Goal: Information Seeking & Learning: Learn about a topic

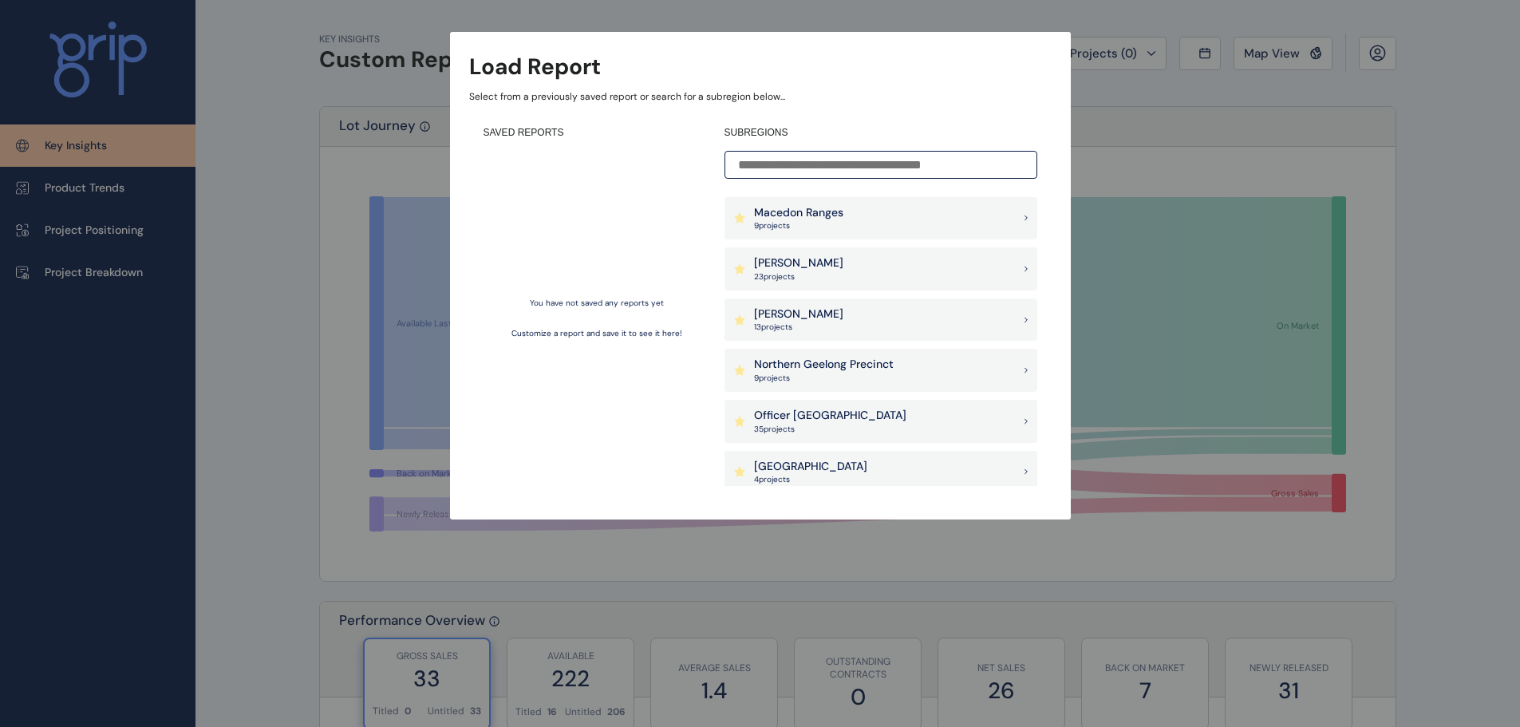
scroll to position [851, 0]
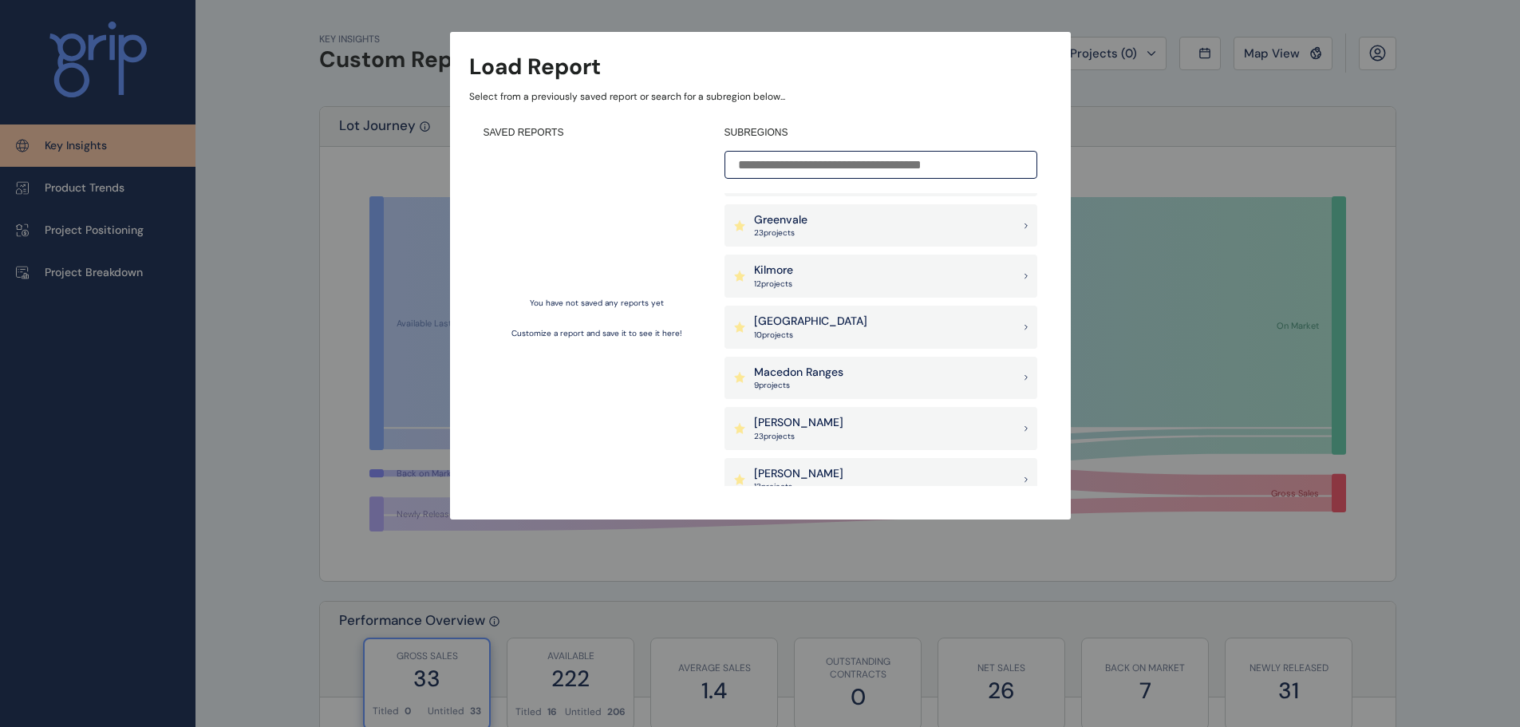
click at [776, 417] on p "[PERSON_NAME]" at bounding box center [798, 423] width 89 height 16
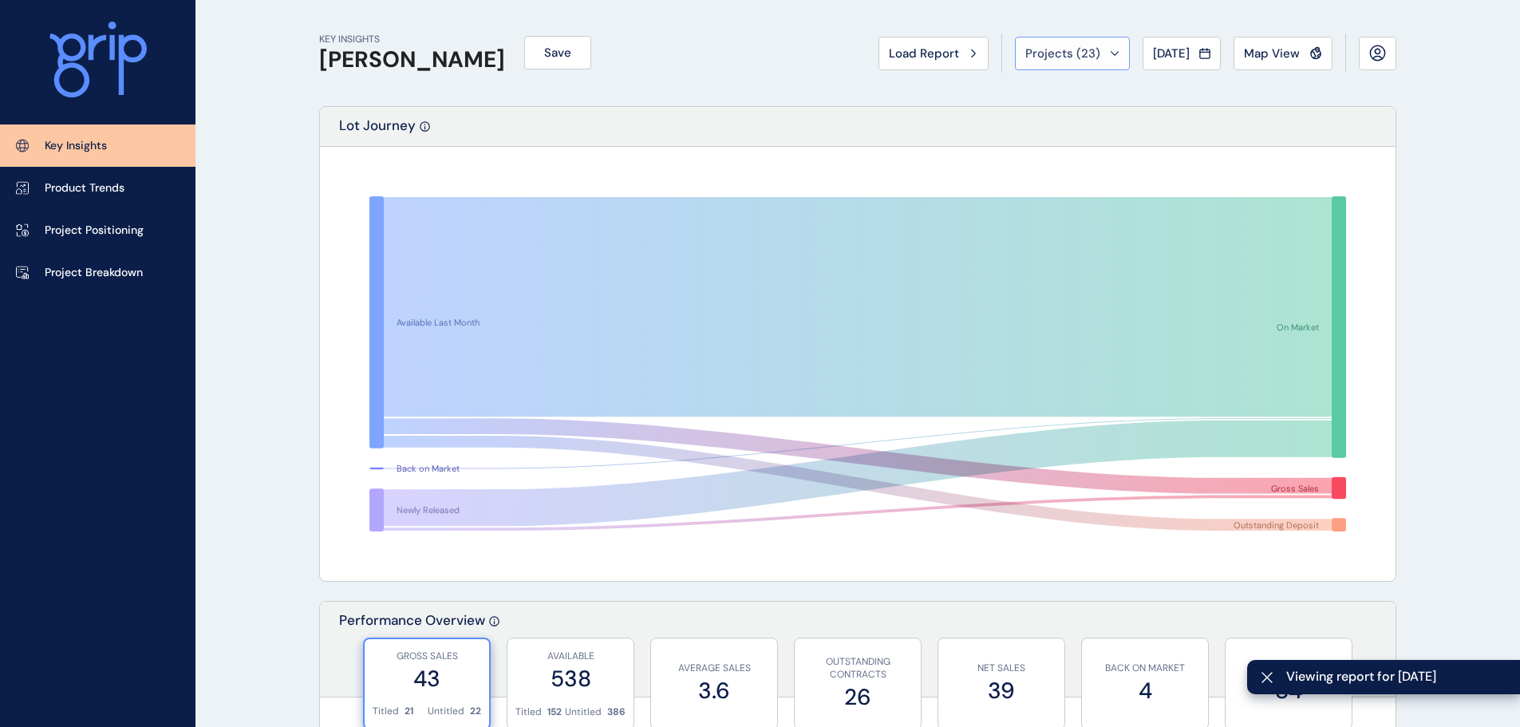
click at [1039, 47] on span "Projects ( 23 )" at bounding box center [1062, 53] width 75 height 16
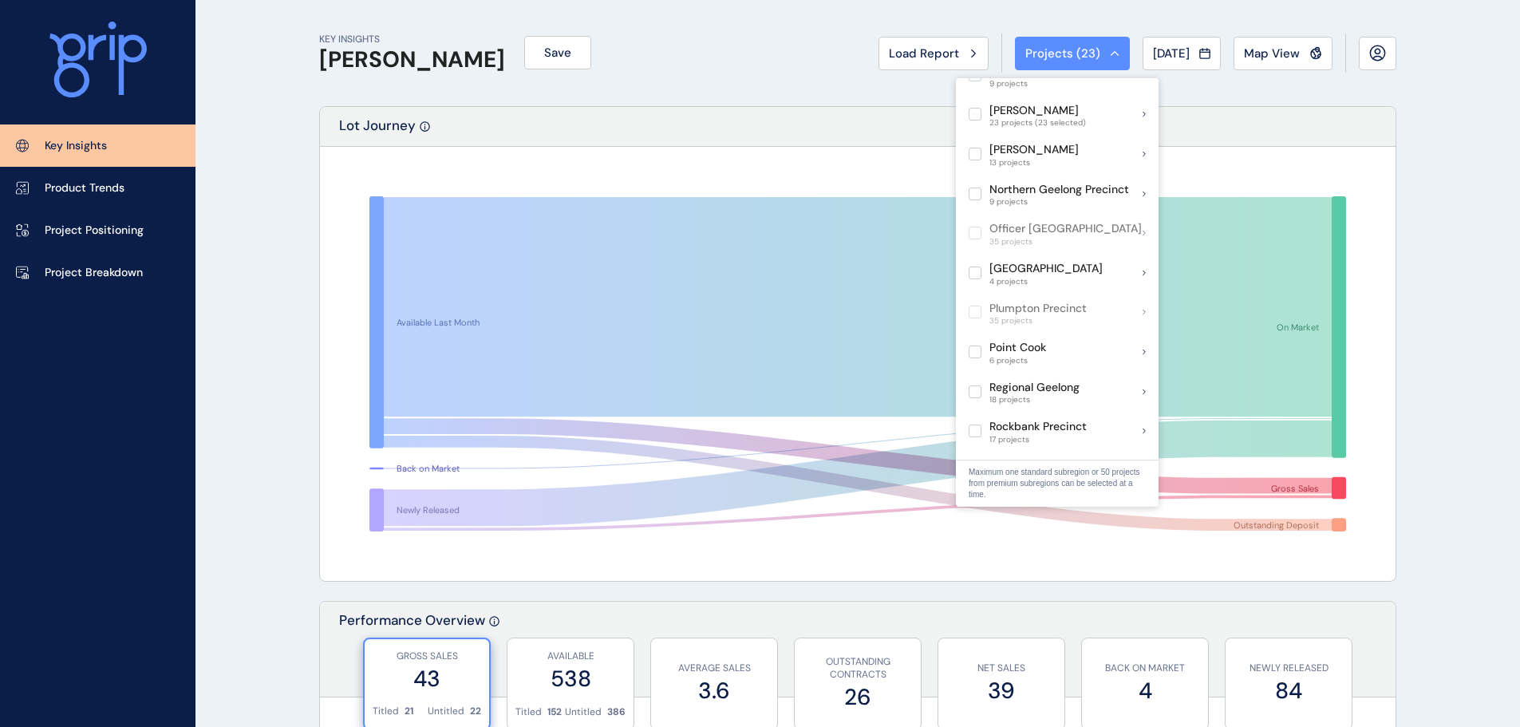
scroll to position [798, 0]
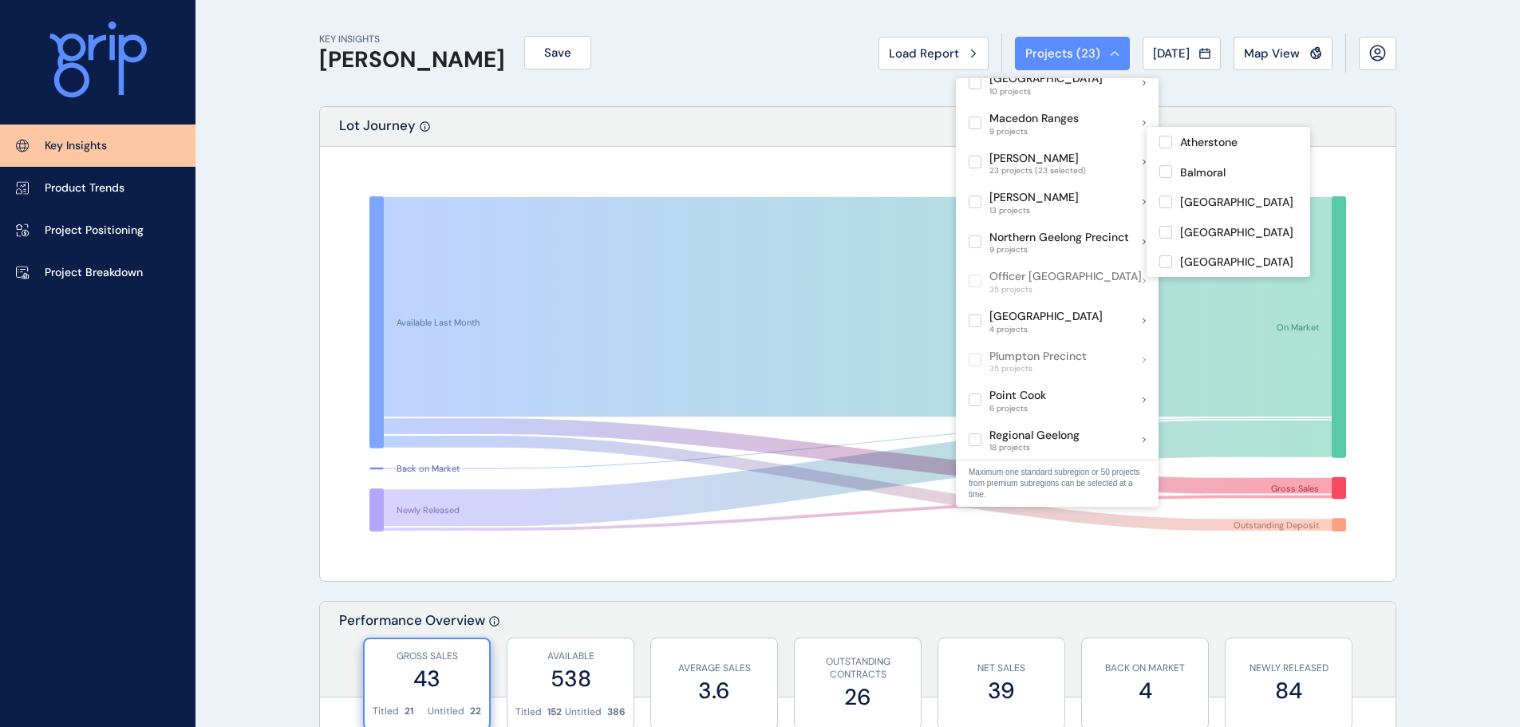
click at [982, 149] on div "[PERSON_NAME] 23 projects (23 selected)" at bounding box center [1027, 162] width 117 height 27
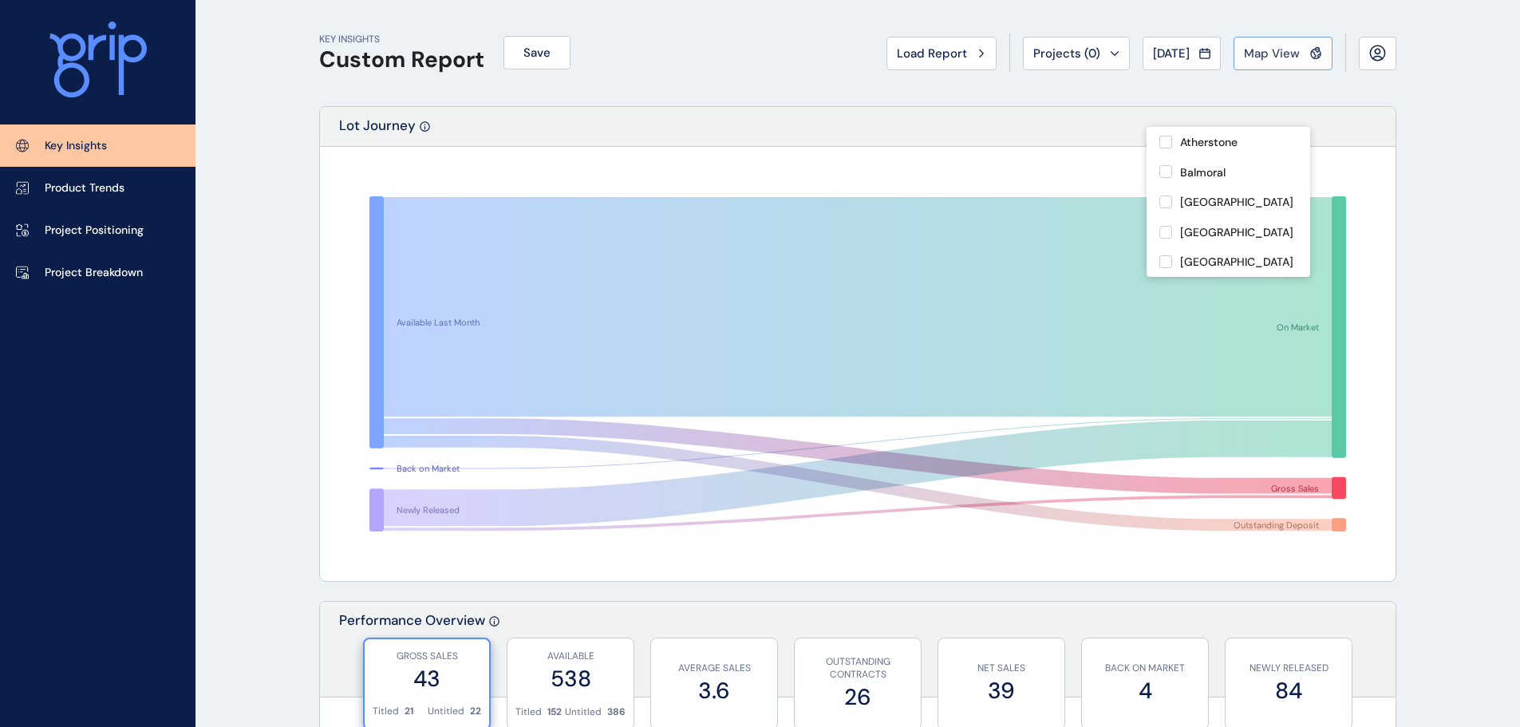
click at [1271, 67] on button "Map View" at bounding box center [1283, 54] width 99 height 34
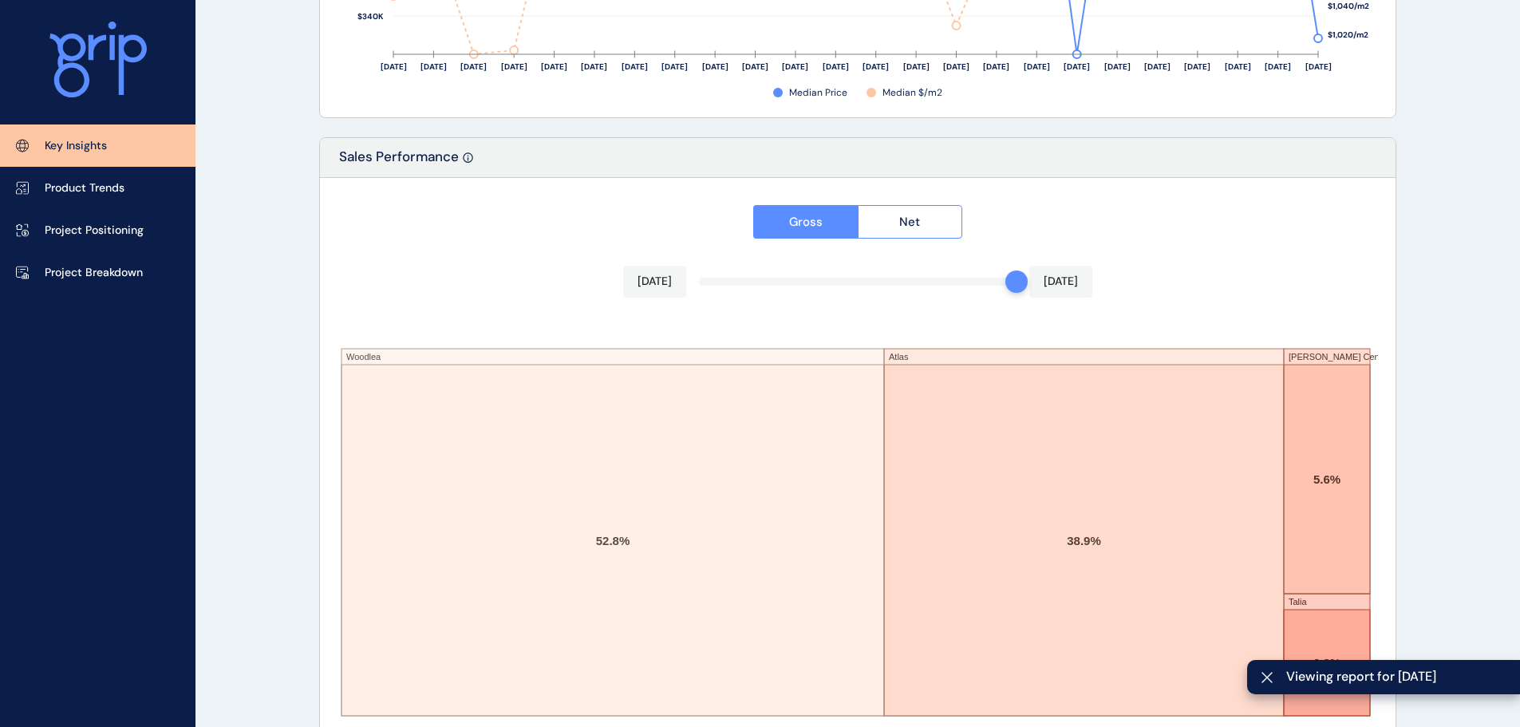
scroll to position [2632, 0]
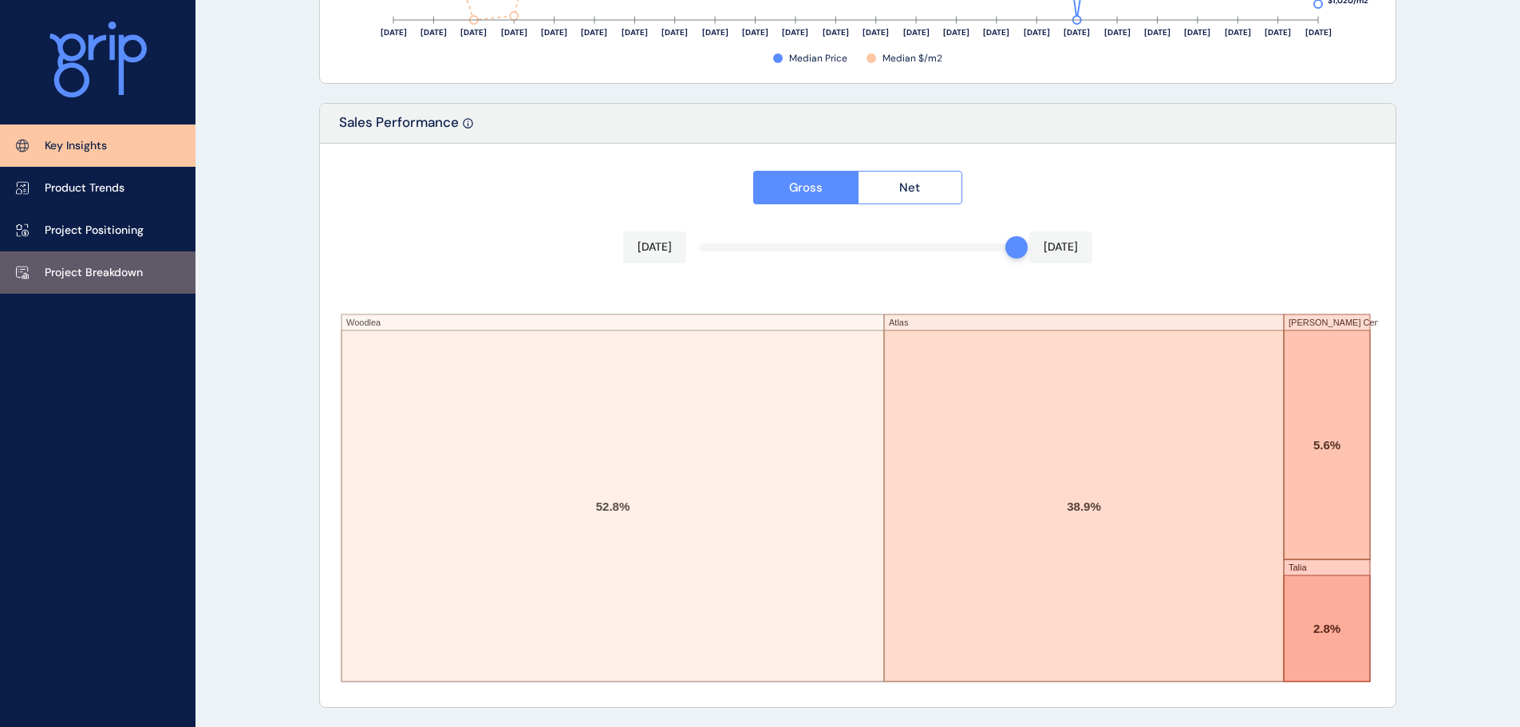
click at [86, 262] on link "Project Breakdown" at bounding box center [97, 272] width 195 height 42
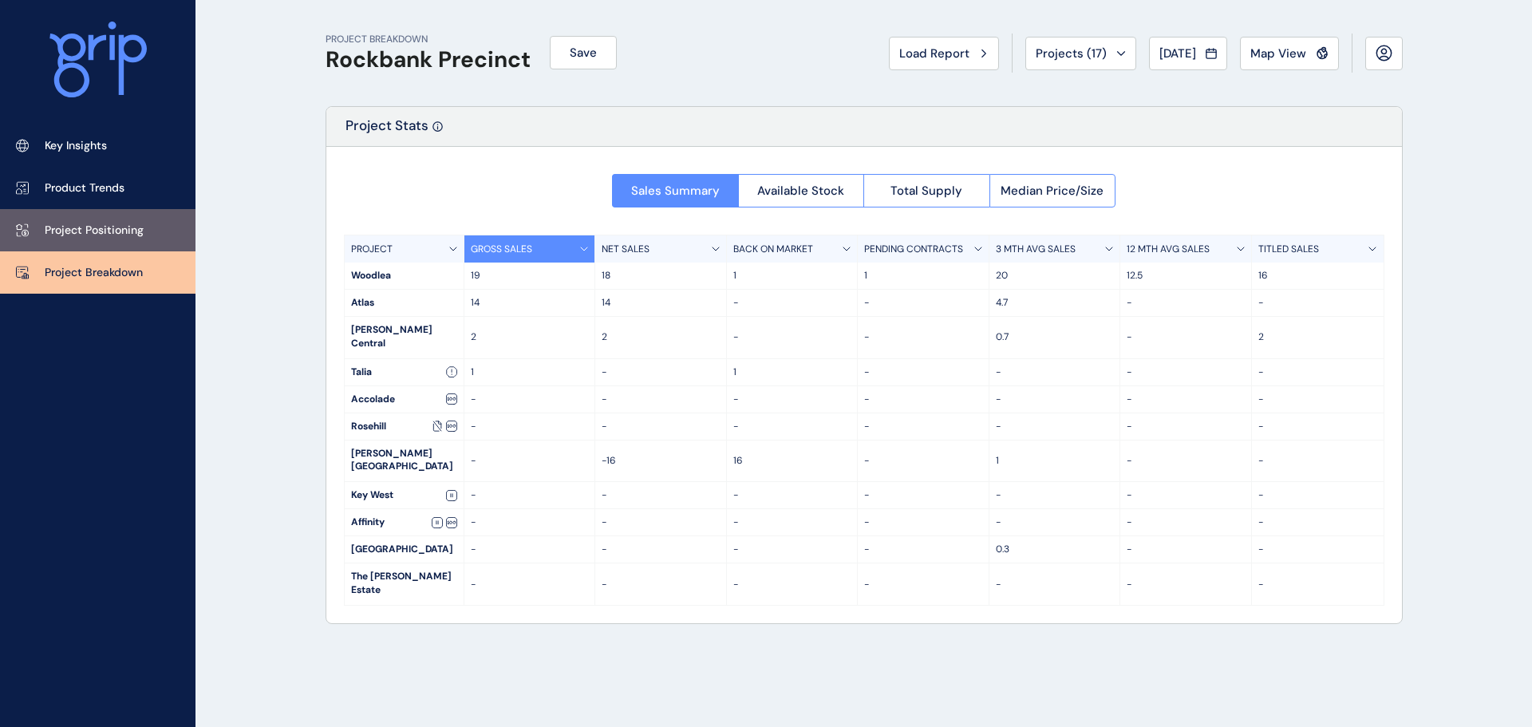
click at [71, 234] on p "Project Positioning" at bounding box center [94, 231] width 99 height 16
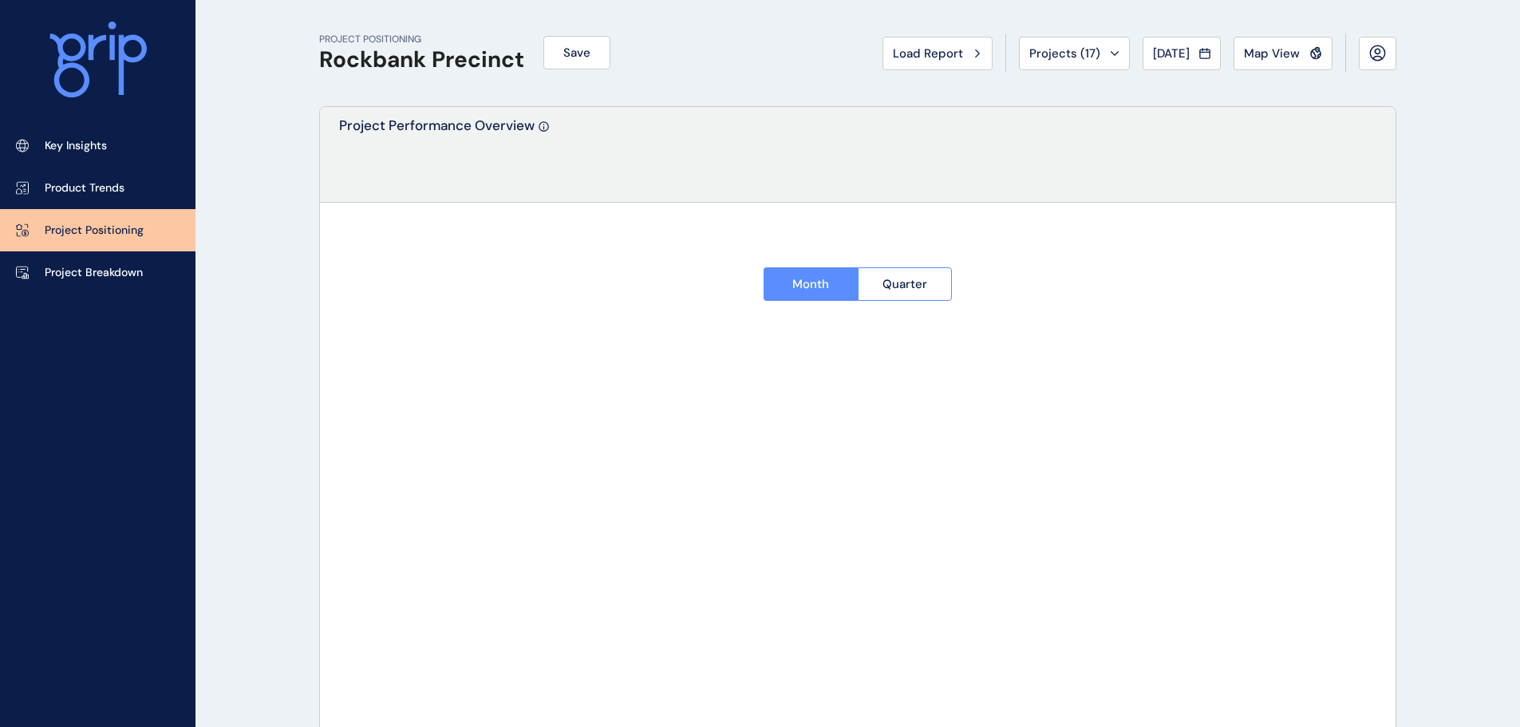
type input "*******"
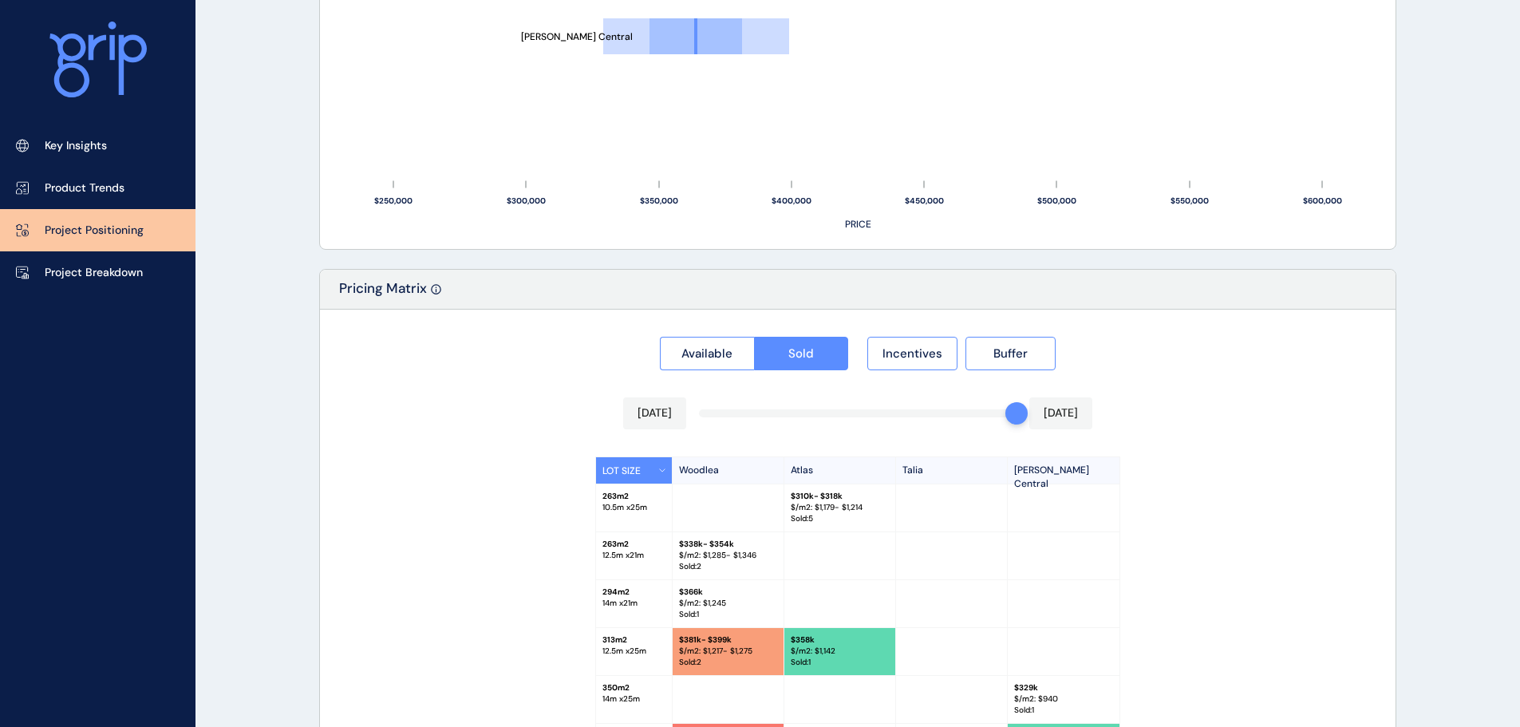
scroll to position [1399, 0]
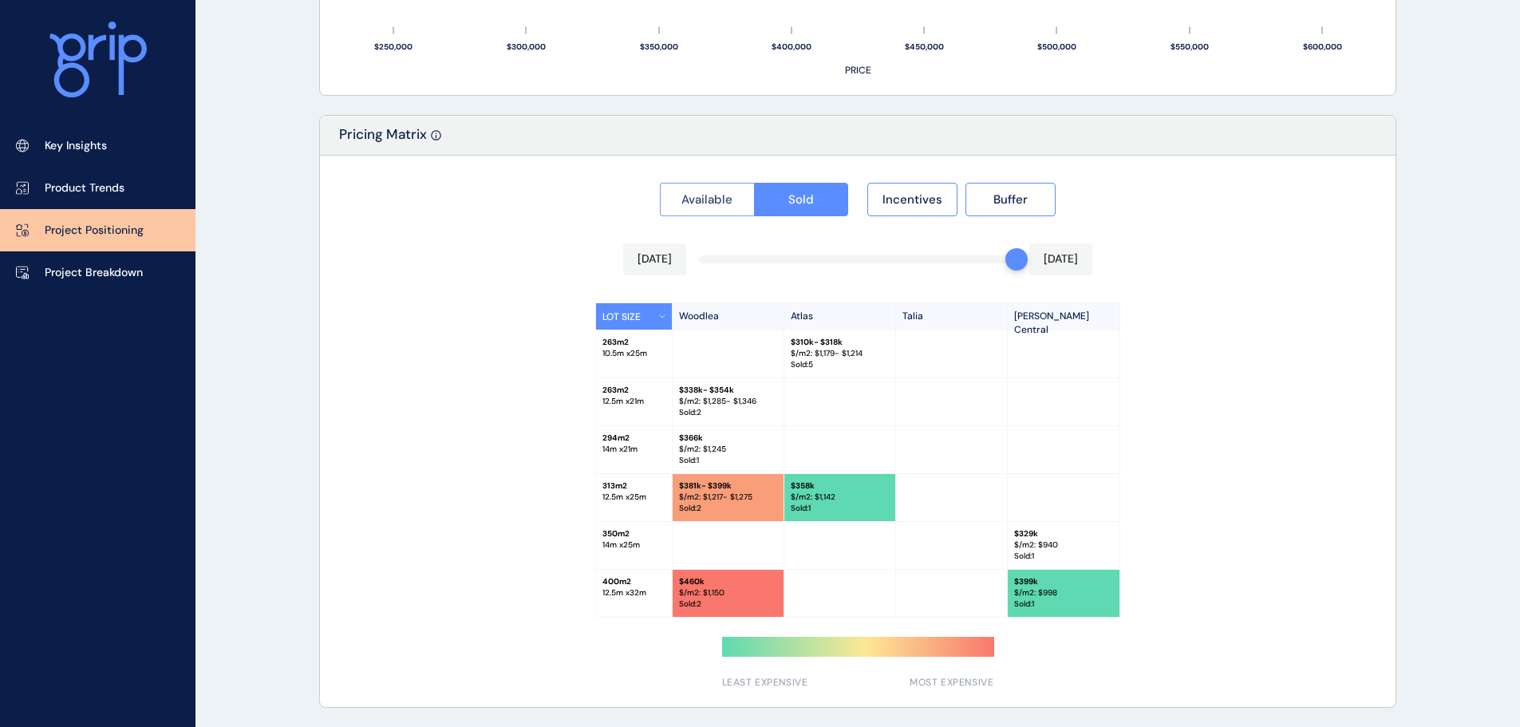
click at [725, 201] on span "Available" at bounding box center [706, 199] width 51 height 16
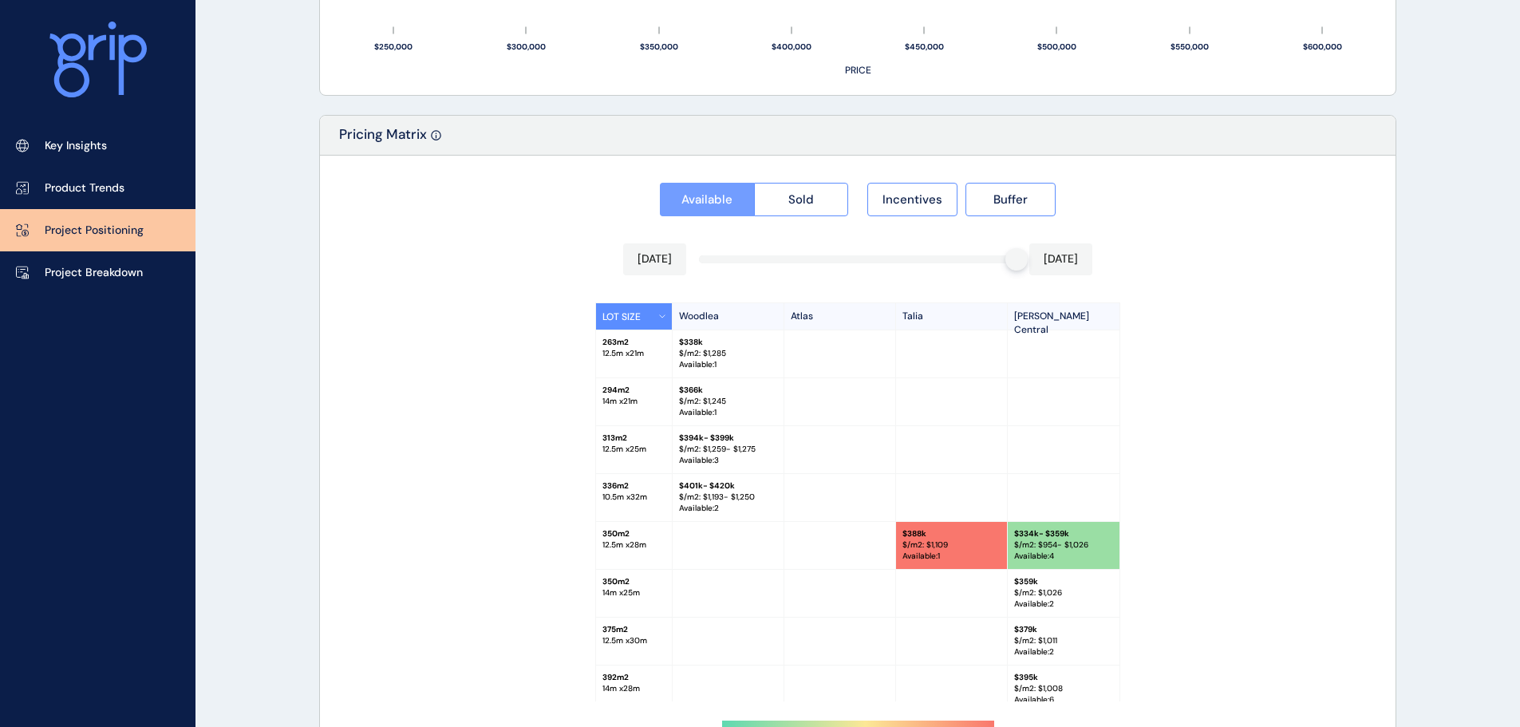
click at [746, 203] on button "Available" at bounding box center [707, 200] width 94 height 34
click at [801, 196] on div at bounding box center [858, 473] width 1076 height 635
click at [689, 197] on span "Available" at bounding box center [706, 199] width 51 height 16
click at [799, 203] on span "Sold" at bounding box center [801, 199] width 26 height 16
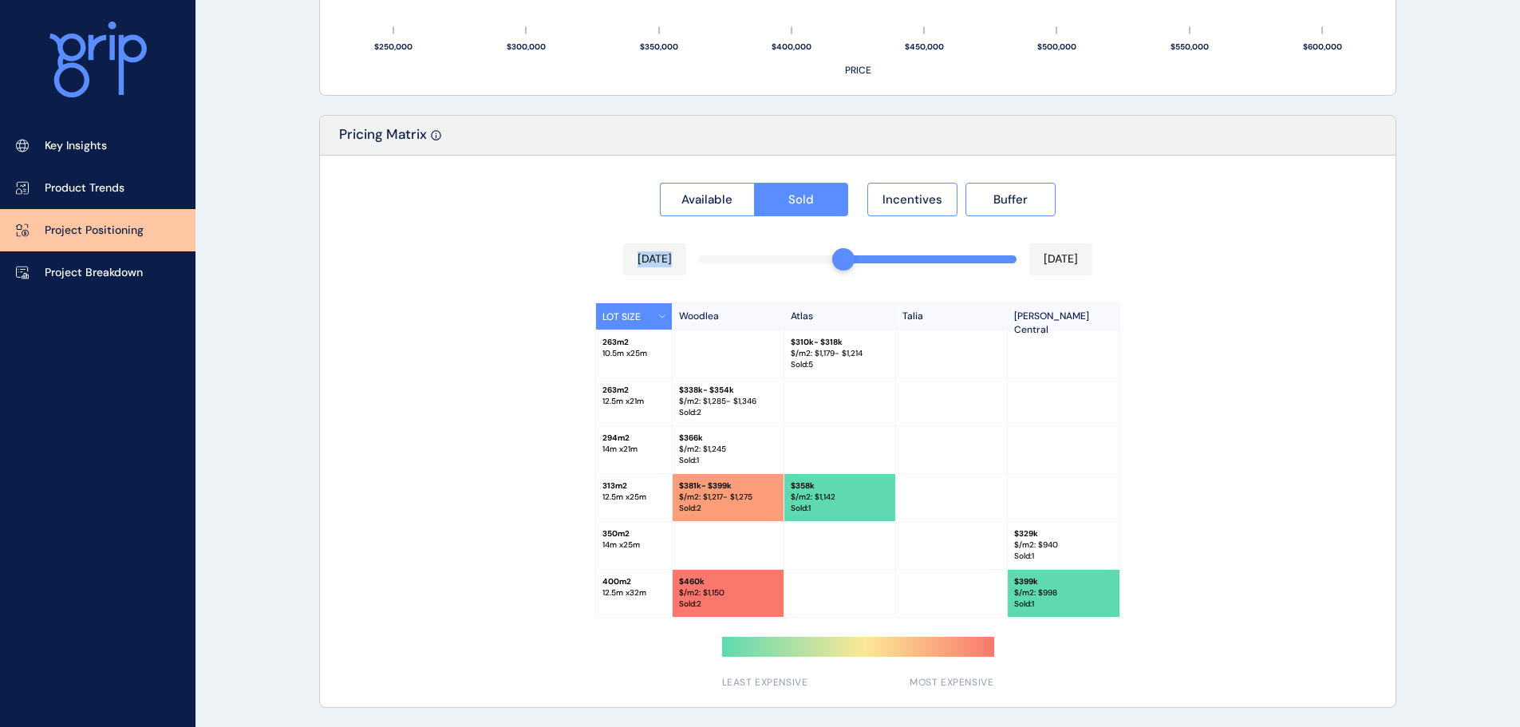
drag, startPoint x: 1020, startPoint y: 254, endPoint x: 1005, endPoint y: 256, distance: 15.3
click at [857, 262] on div "Available Sold Incentives Buffer [DATE] [DATE] LOT SIZE Woodlea Atlas [PERSON_N…" at bounding box center [858, 431] width 1076 height 551
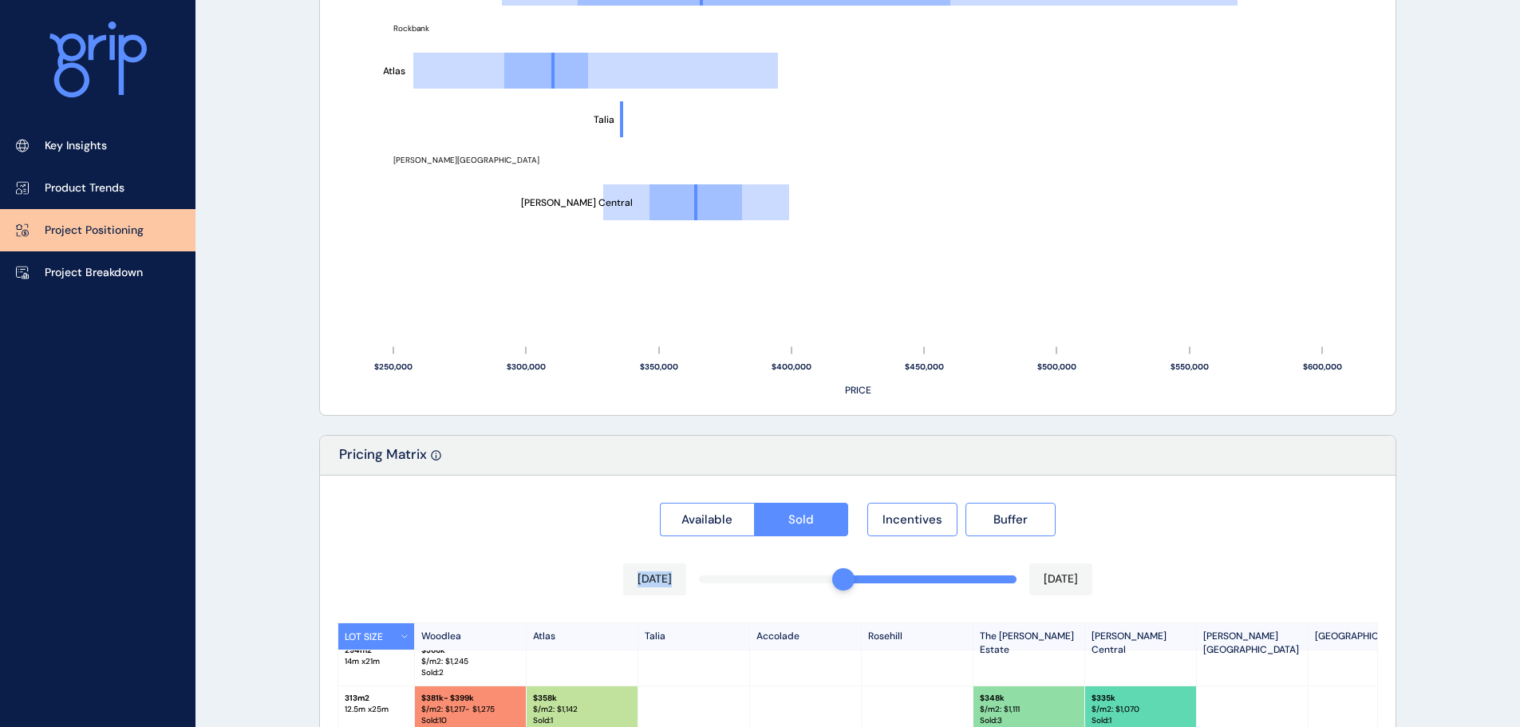
scroll to position [1482, 0]
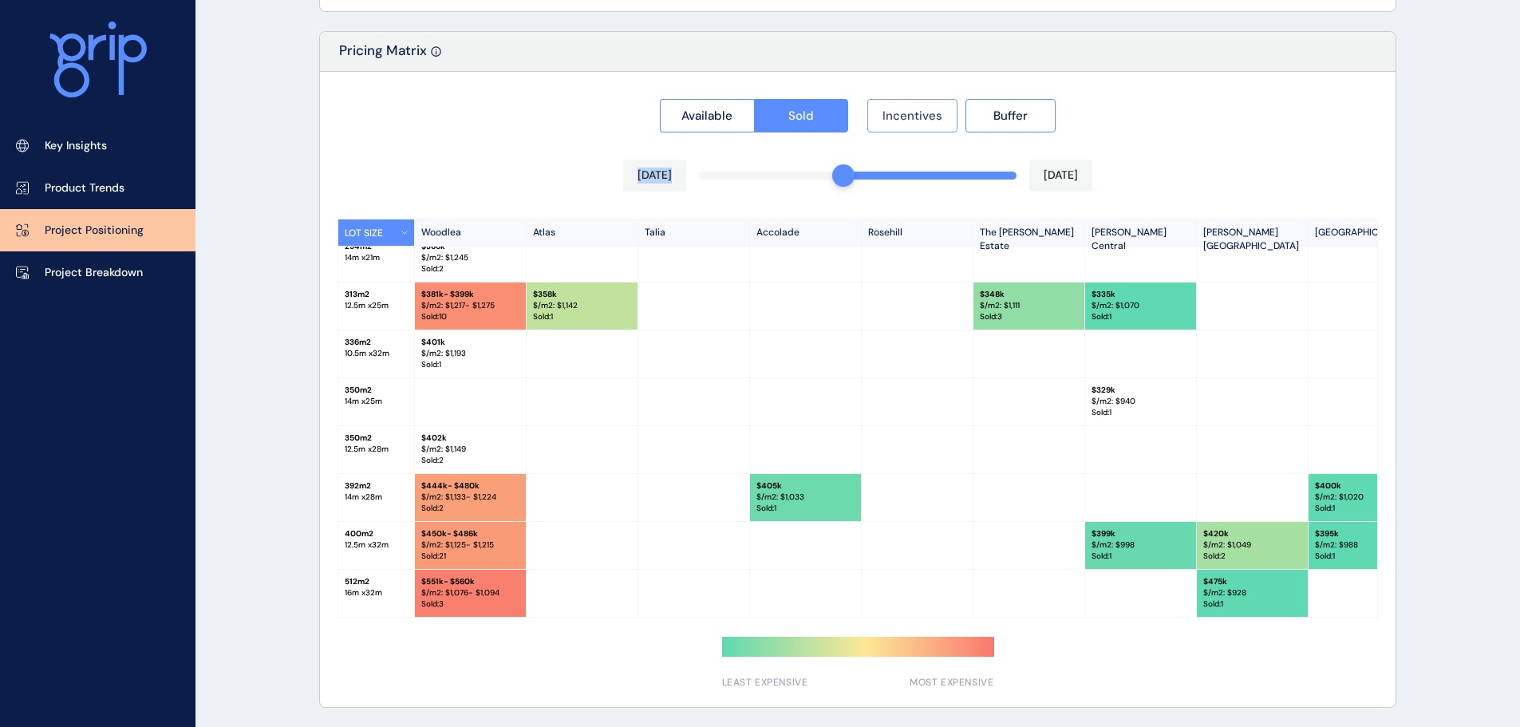
click at [889, 121] on span "Incentives" at bounding box center [912, 116] width 60 height 16
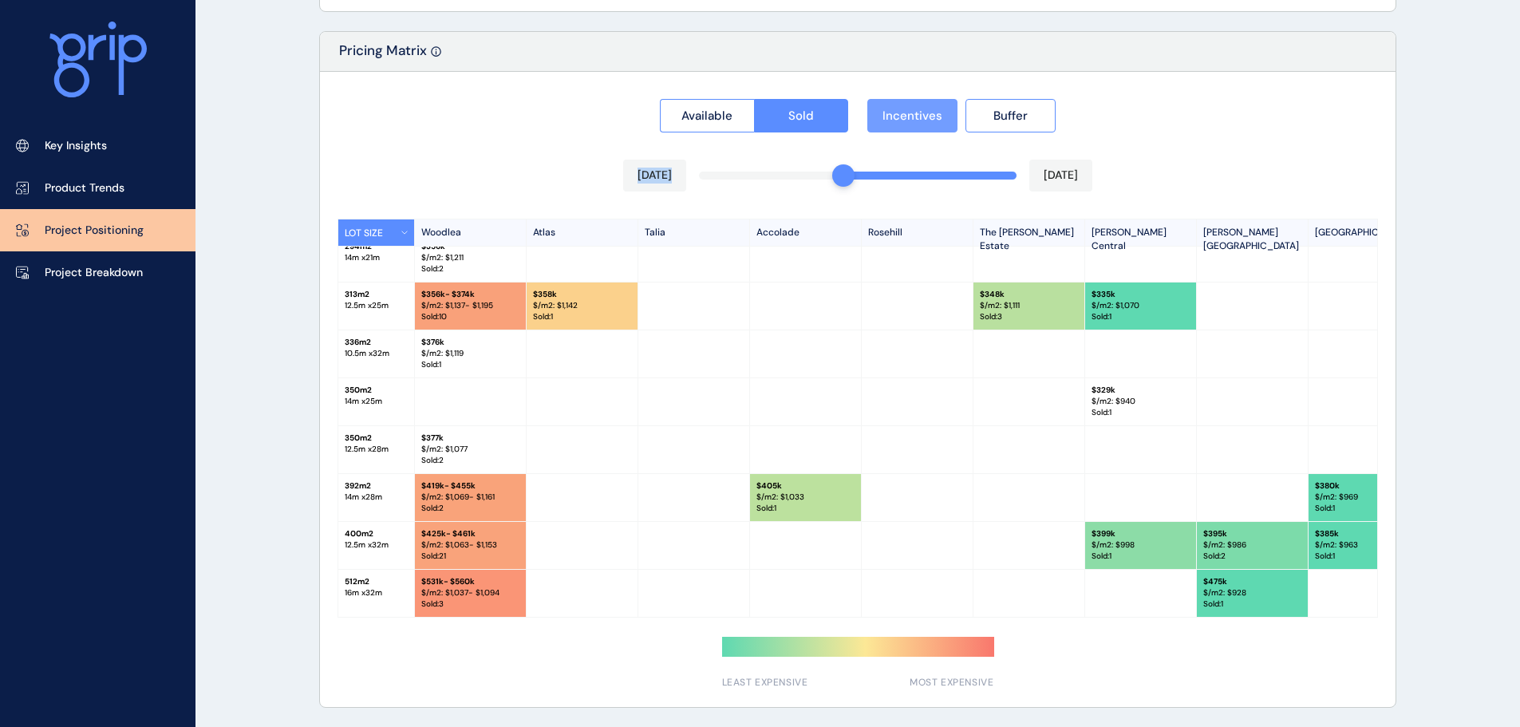
click at [889, 115] on span "Incentives" at bounding box center [912, 116] width 60 height 16
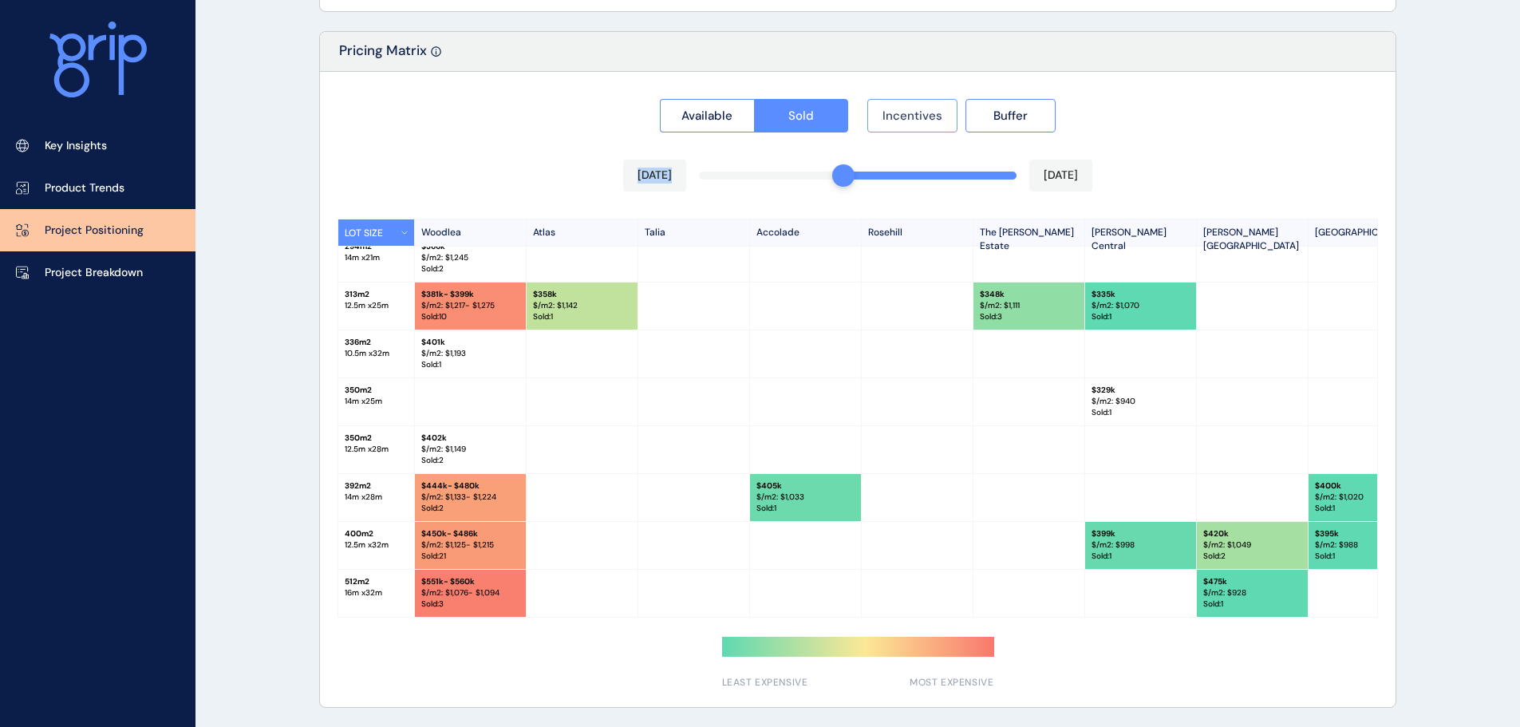
click at [889, 115] on span "Incentives" at bounding box center [912, 116] width 60 height 16
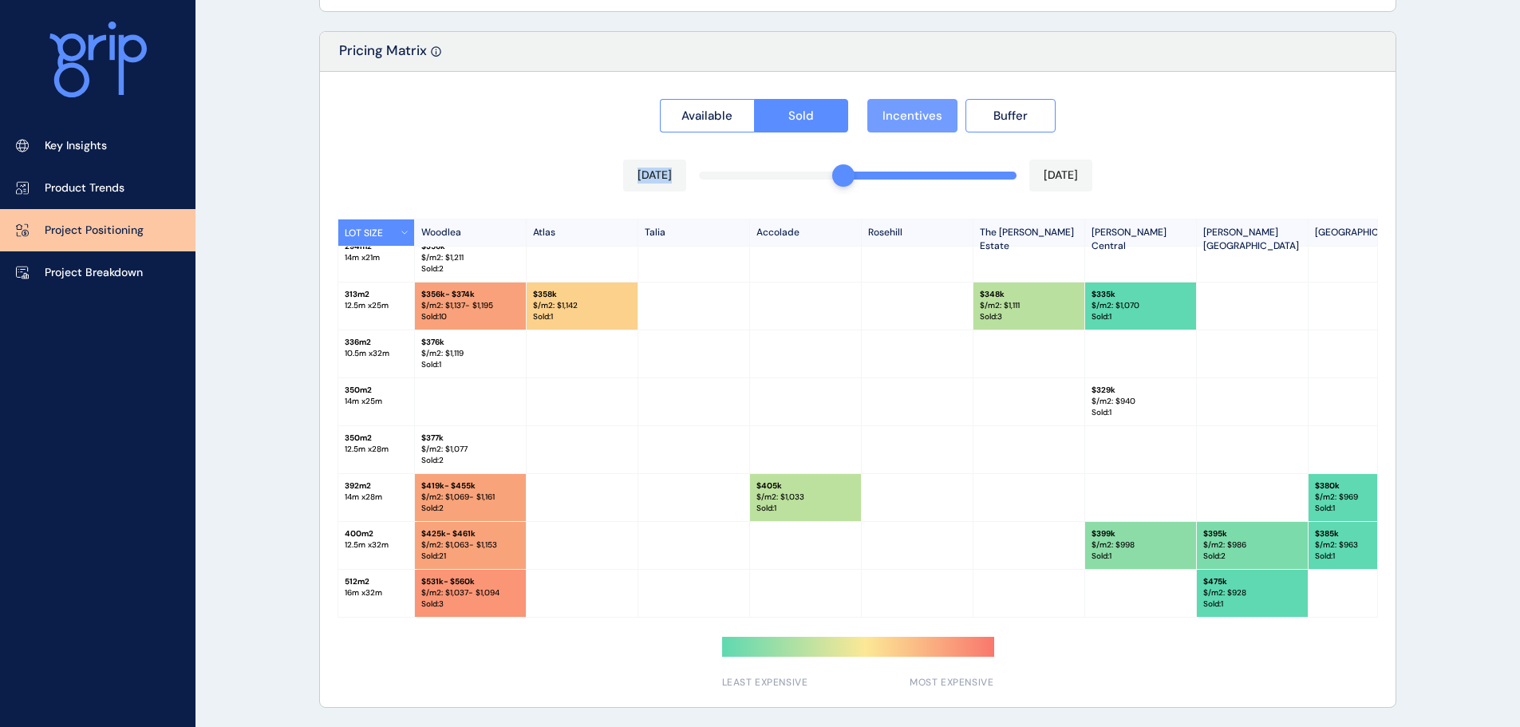
click at [889, 115] on span "Incentives" at bounding box center [912, 116] width 60 height 16
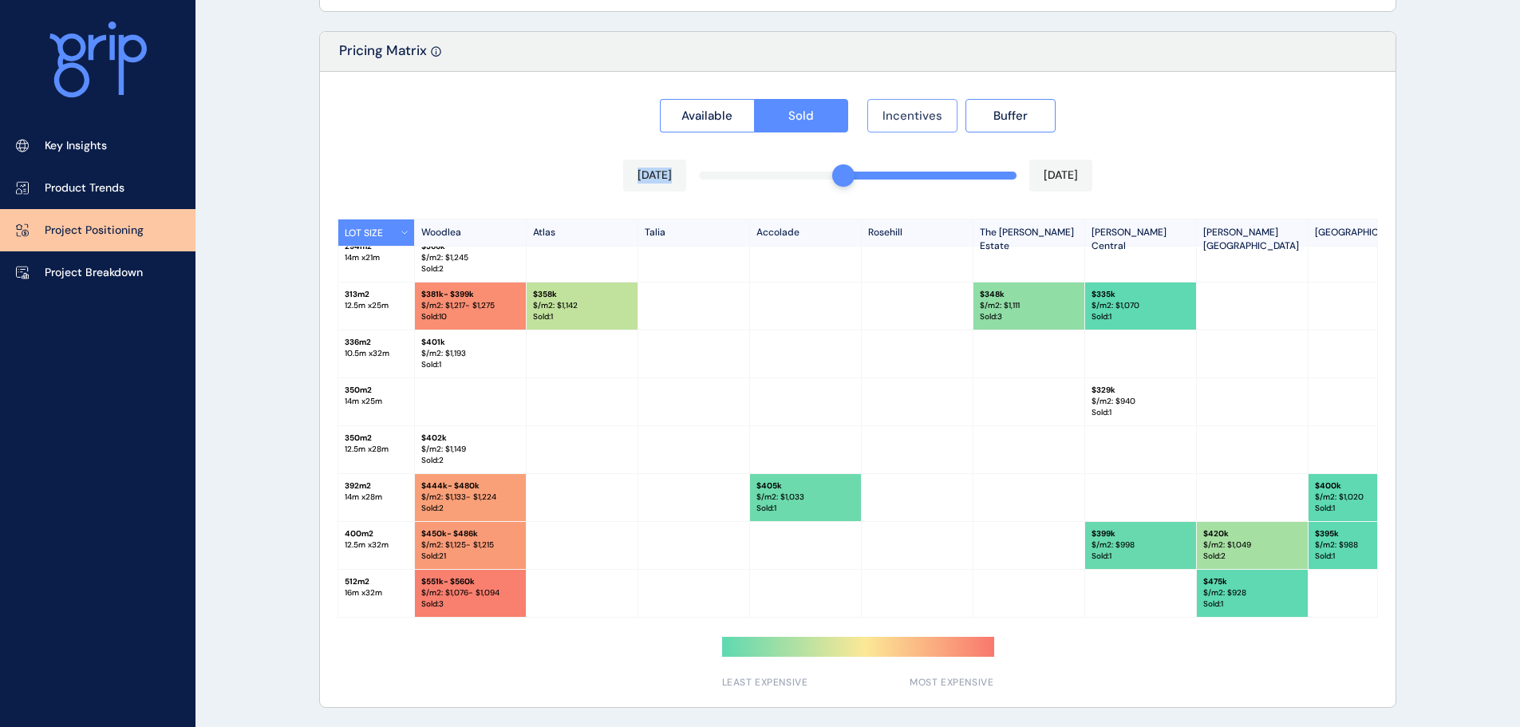
click at [889, 115] on span "Incentives" at bounding box center [912, 116] width 60 height 16
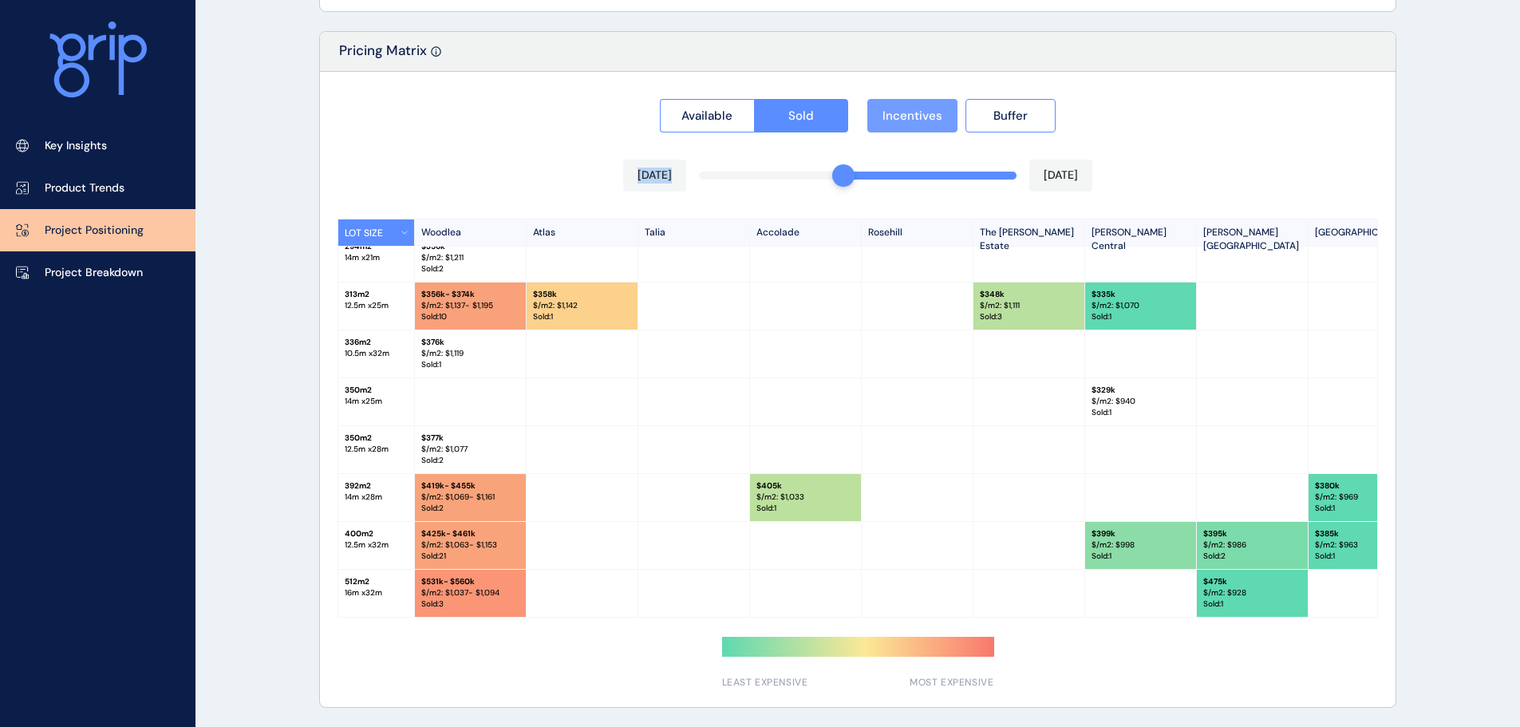
click at [889, 115] on span "Incentives" at bounding box center [912, 116] width 60 height 16
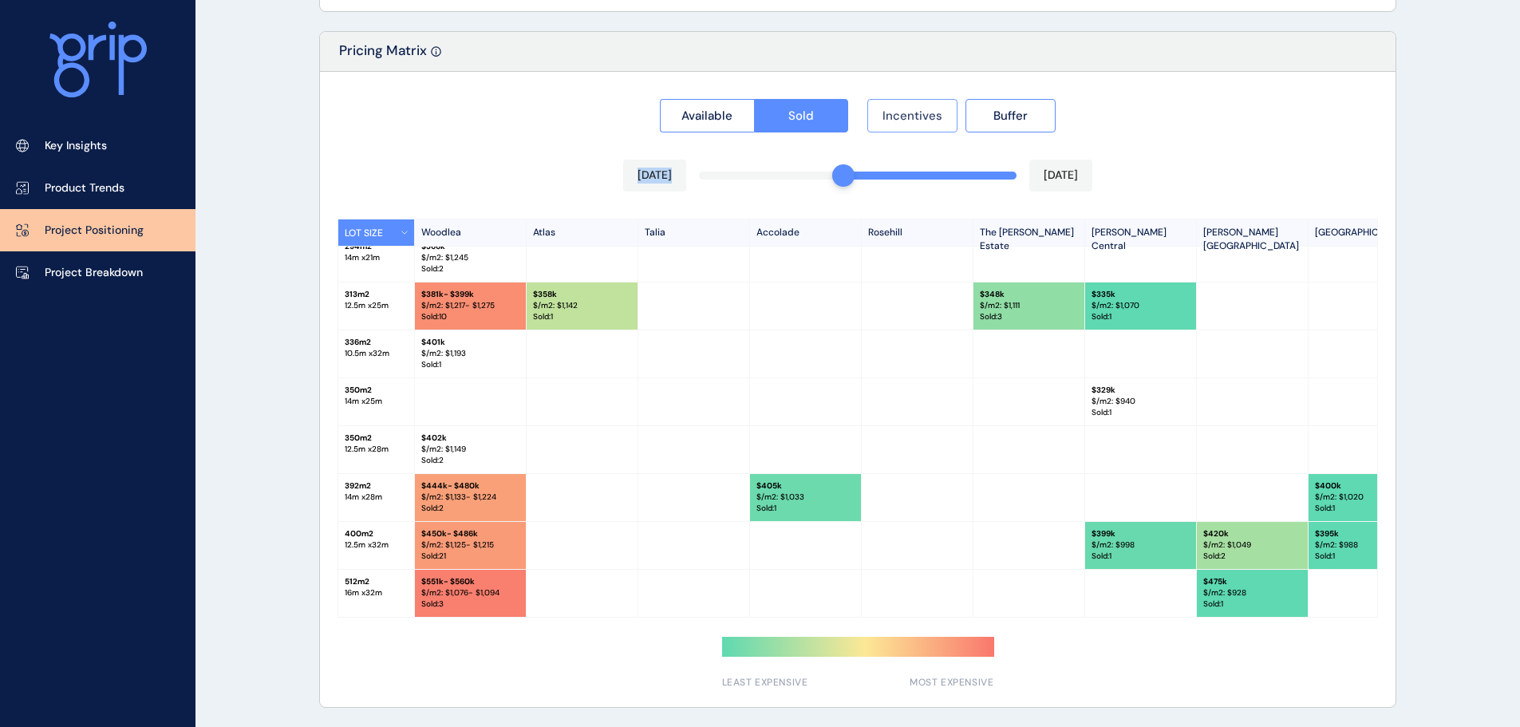
click at [889, 115] on span "Incentives" at bounding box center [912, 116] width 60 height 16
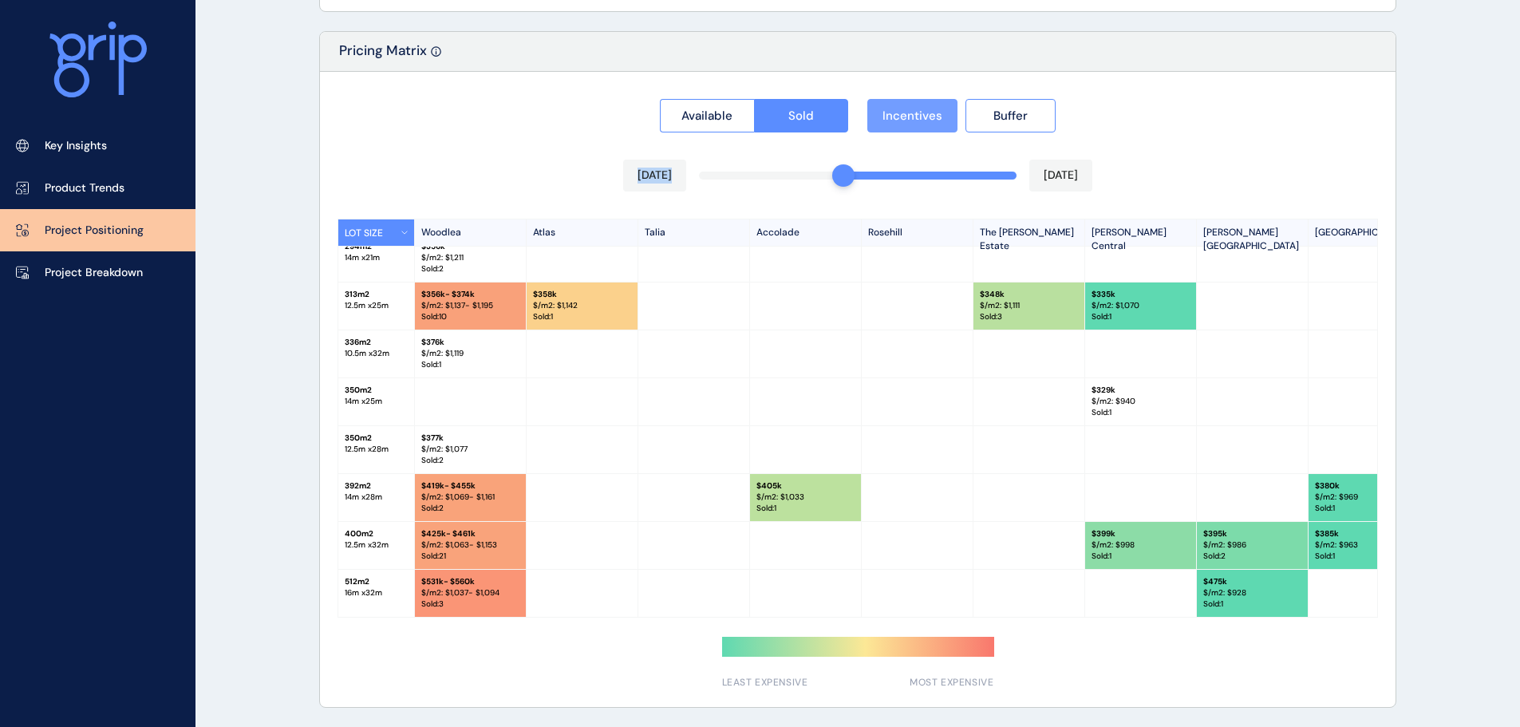
click at [889, 115] on span "Incentives" at bounding box center [912, 116] width 60 height 16
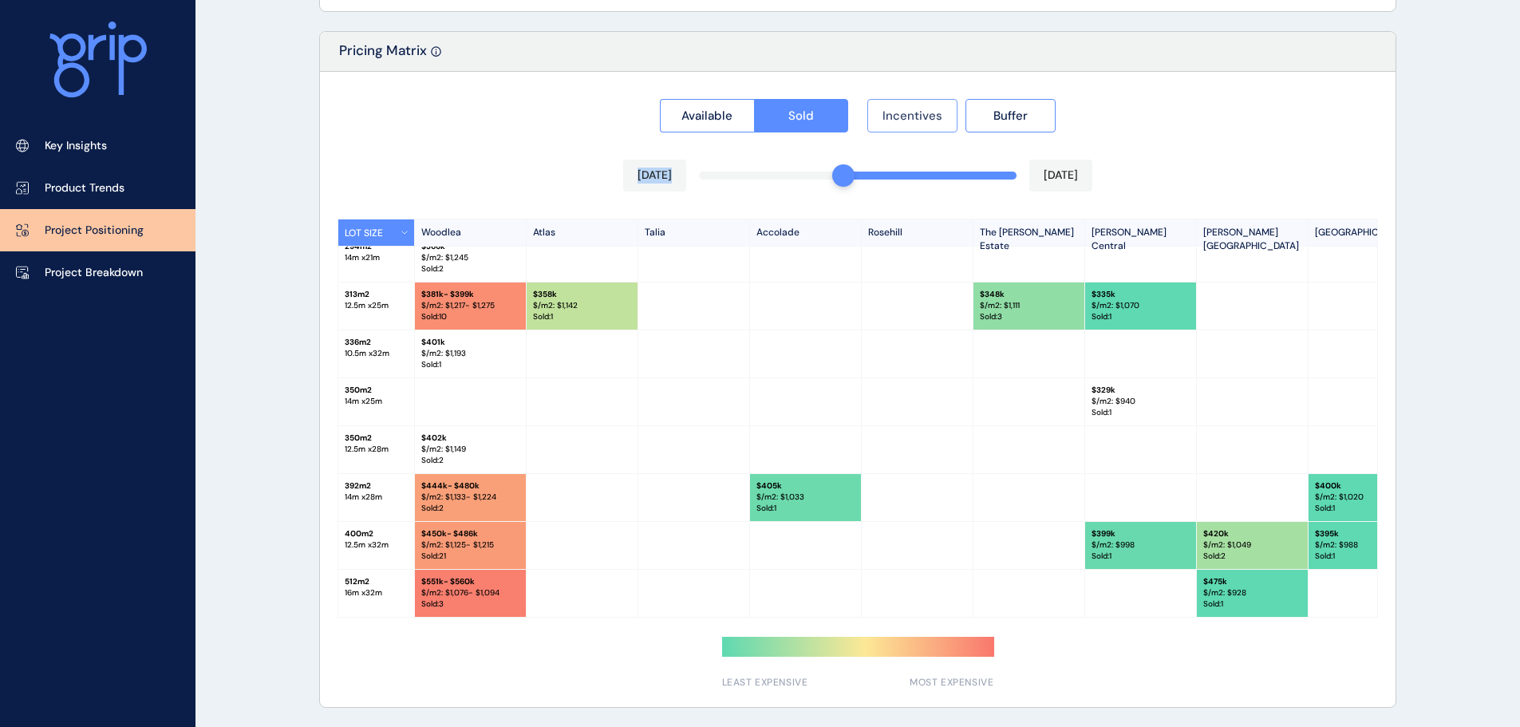
click at [889, 115] on span "Incentives" at bounding box center [912, 116] width 60 height 16
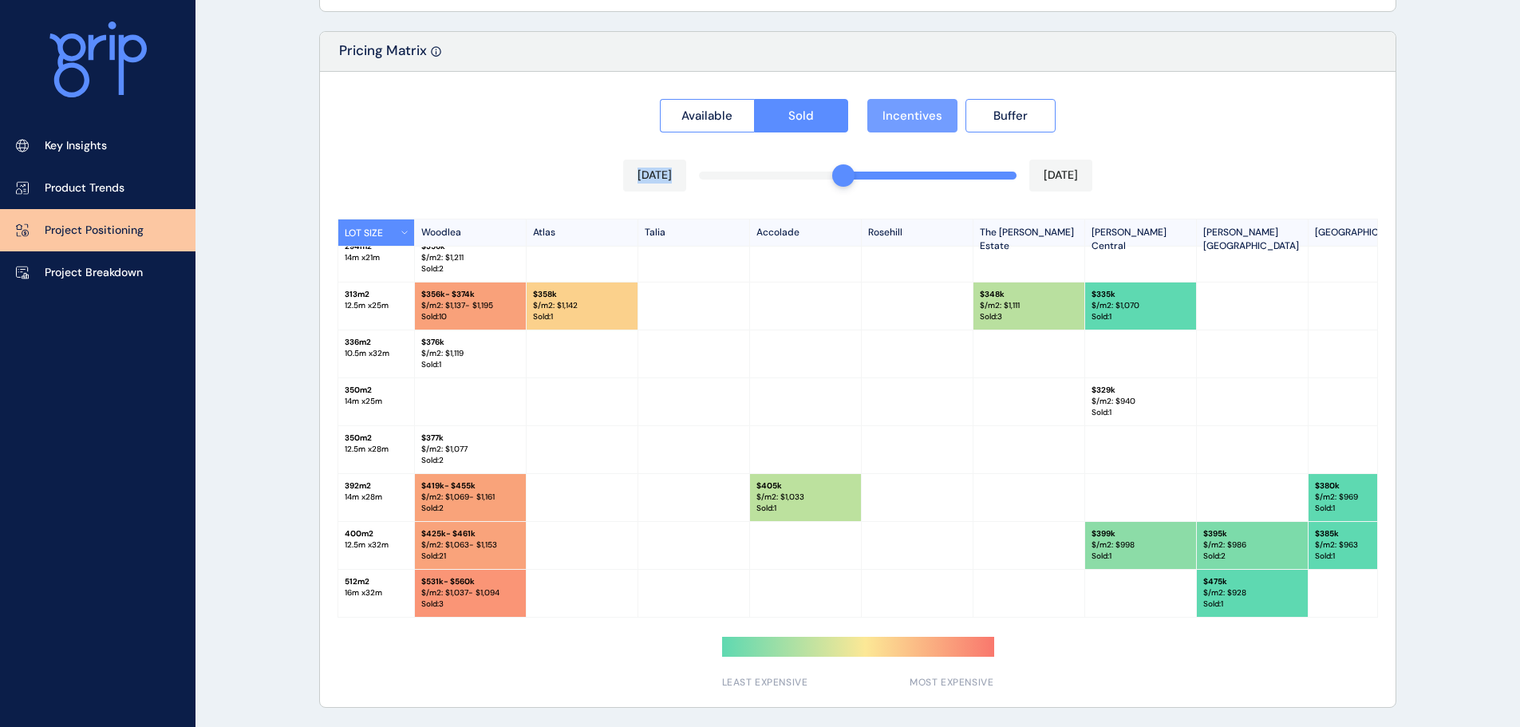
click at [889, 115] on span "Incentives" at bounding box center [912, 116] width 60 height 16
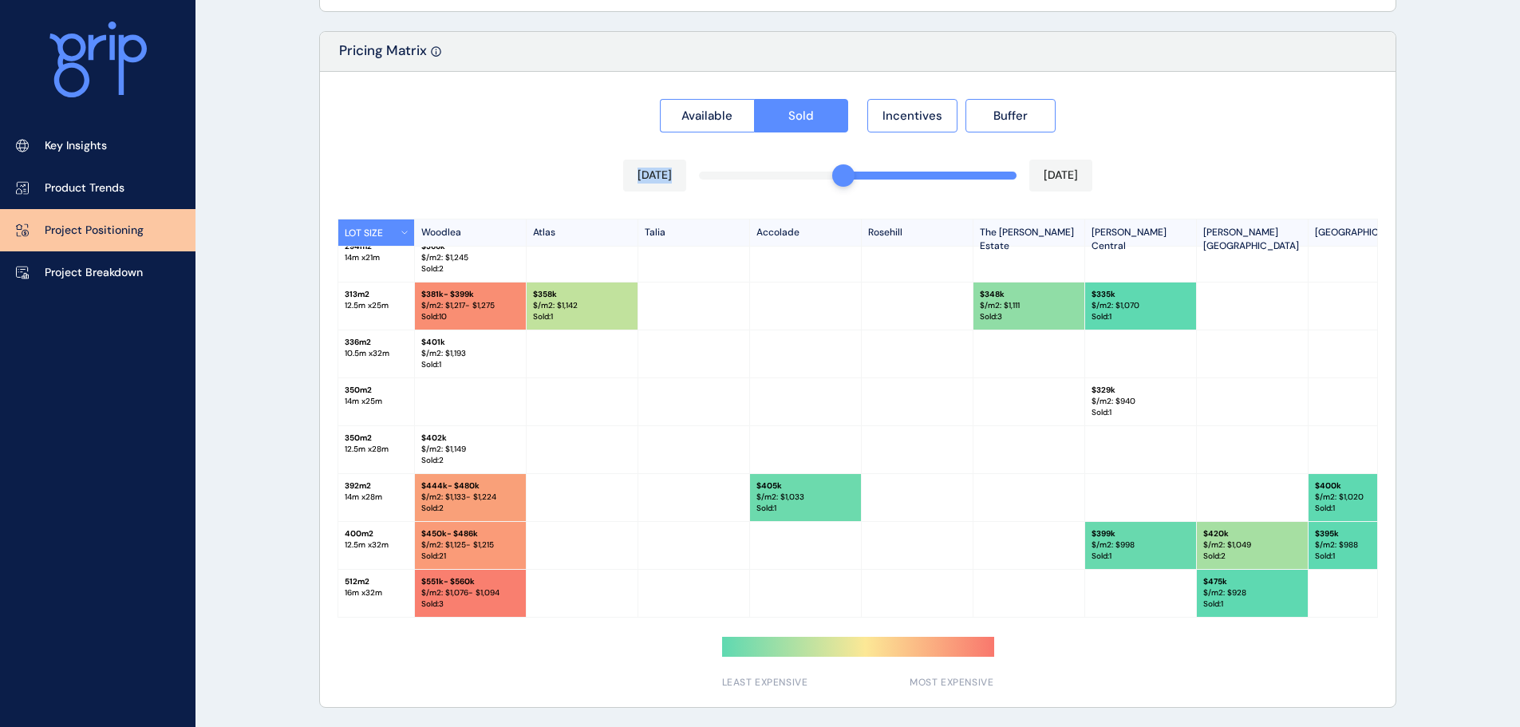
click at [352, 145] on div "Available Sold Incentives Buffer [DATE] [DATE] LOT SIZE Woodlea Atlas Talia Acc…" at bounding box center [858, 389] width 1076 height 635
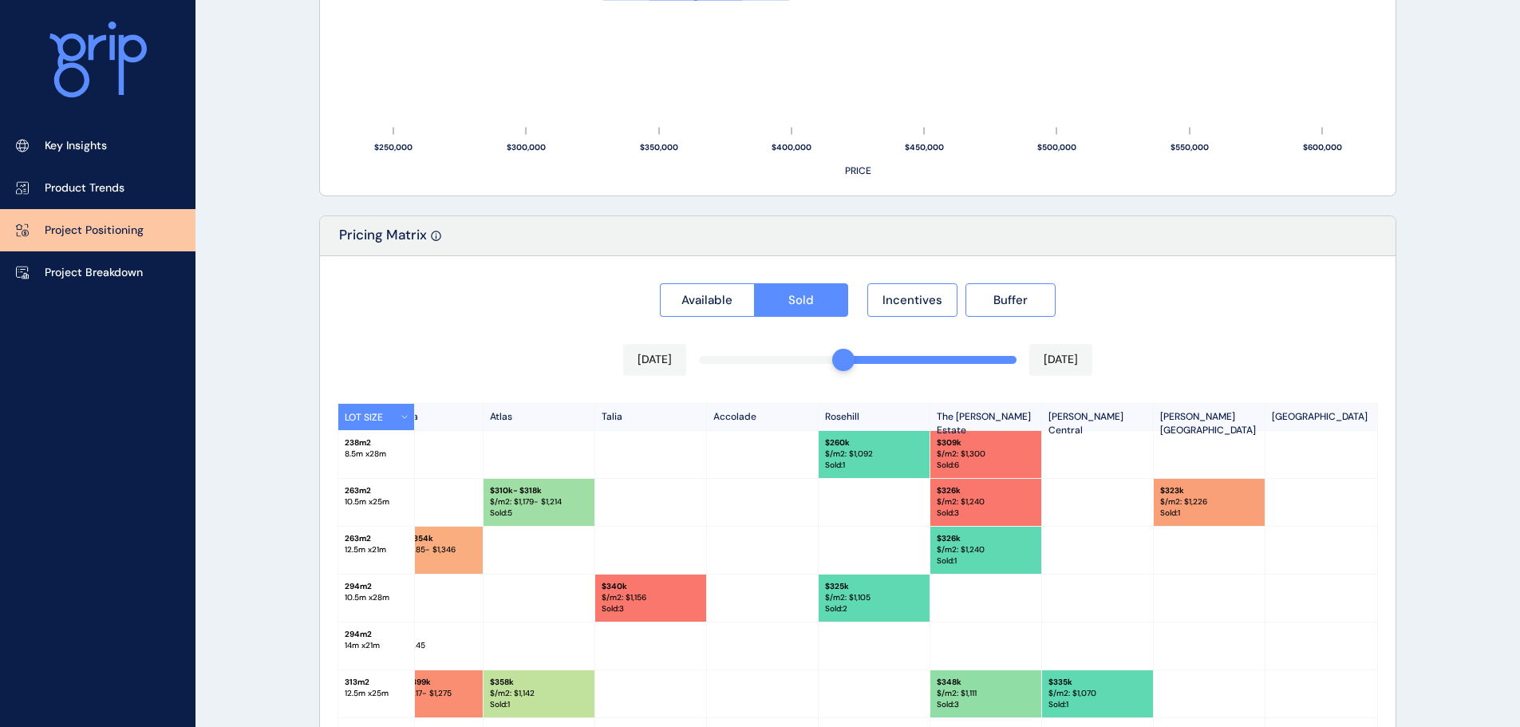
scroll to position [1323, 0]
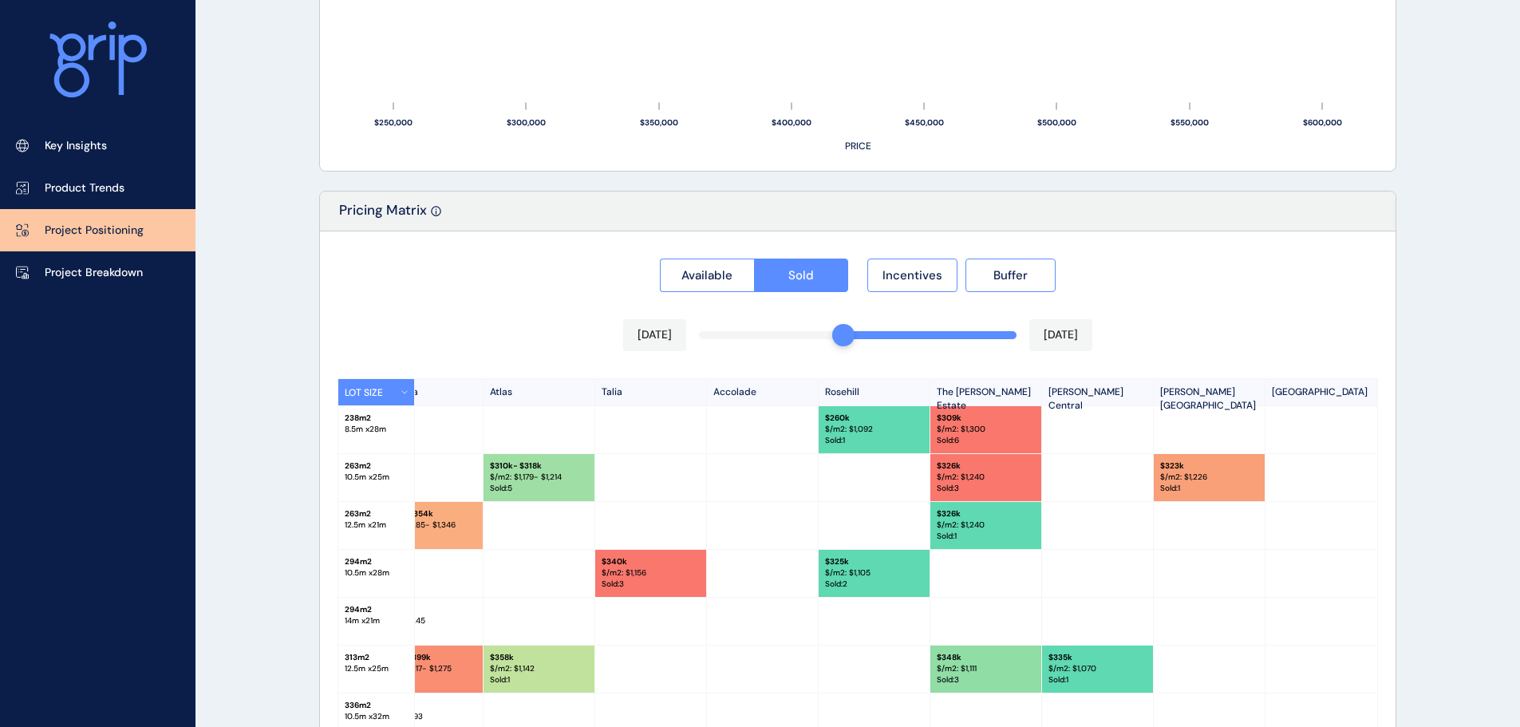
click at [930, 409] on div "$ 309k $/m2: $ 1,300 Sold : 6" at bounding box center [986, 429] width 112 height 47
click at [938, 430] on p "$/m2: $ 1,300" at bounding box center [986, 429] width 98 height 11
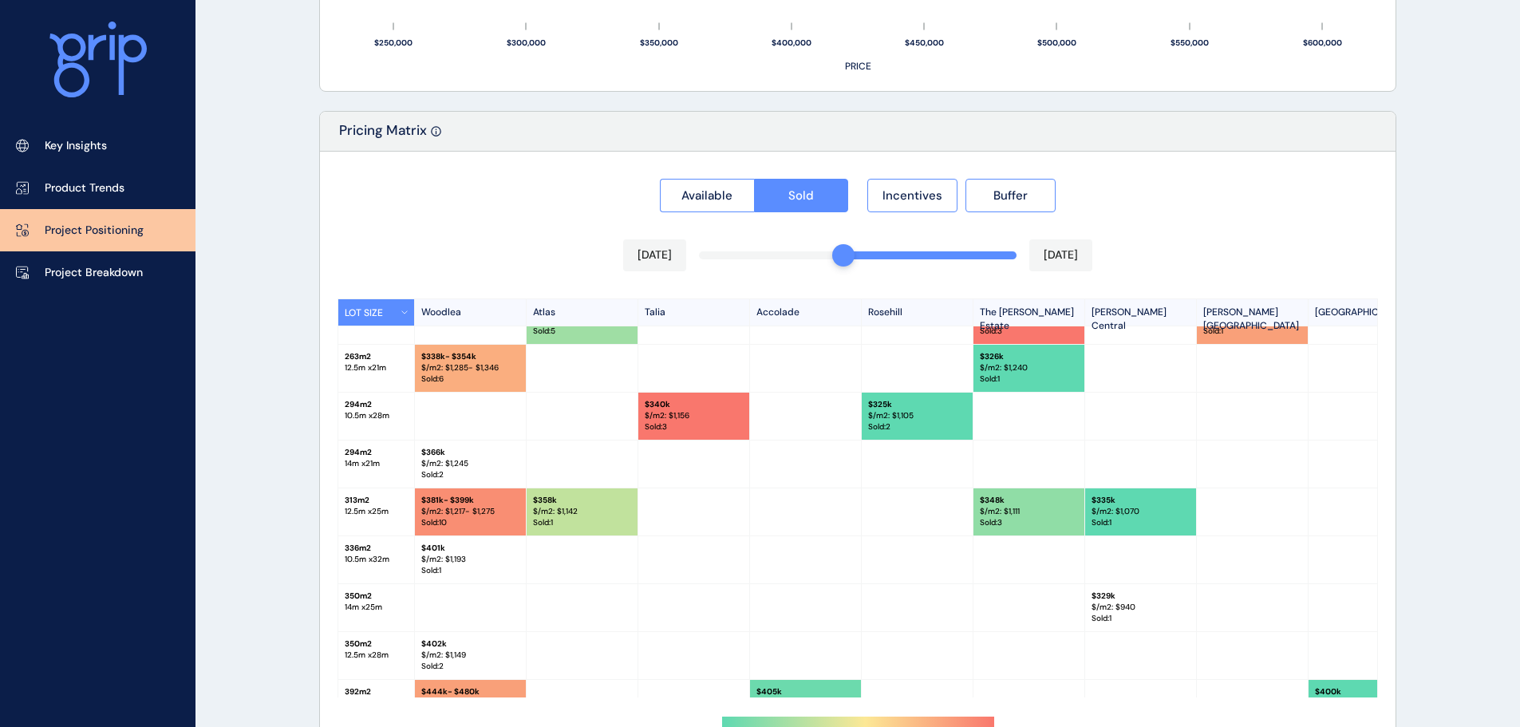
scroll to position [0, 0]
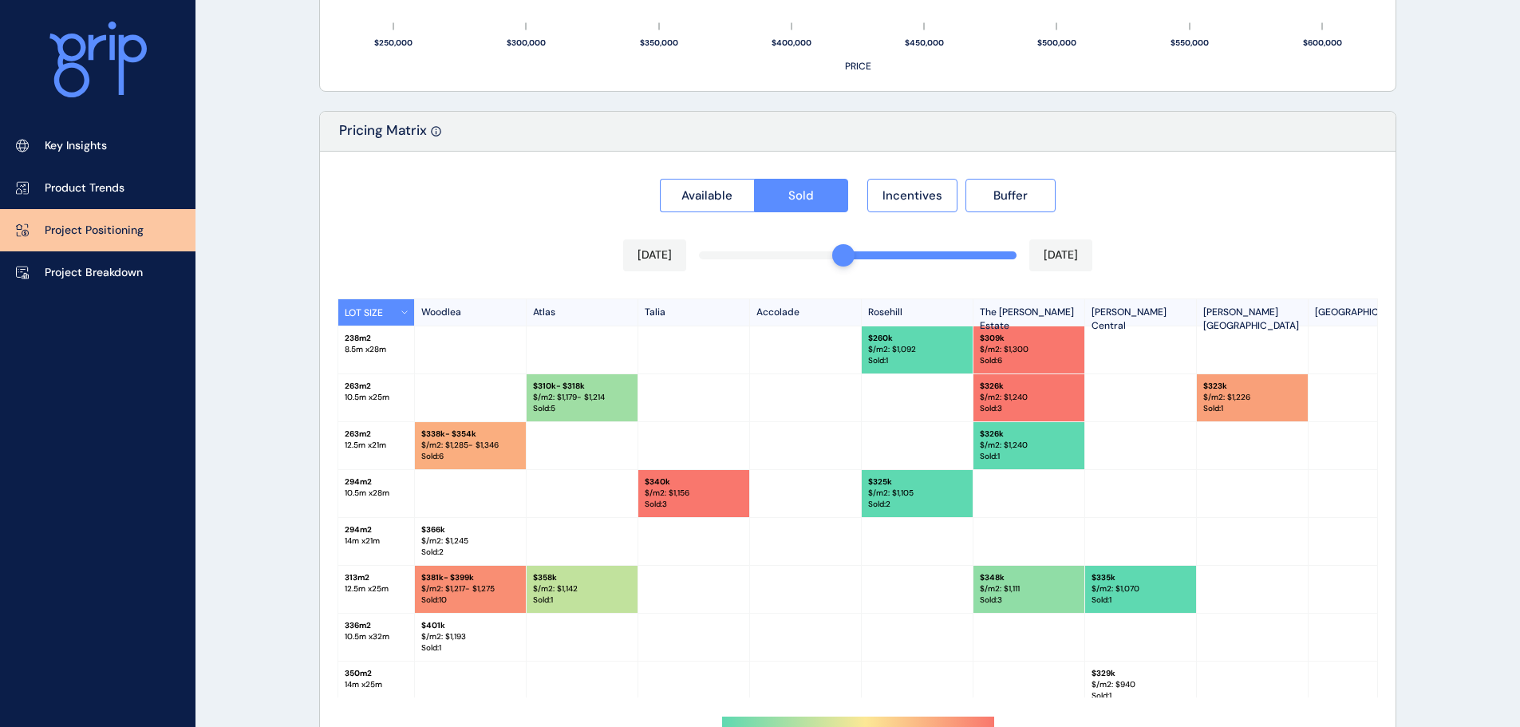
click at [1206, 180] on div "Available Sold Incentives Buffer" at bounding box center [857, 190] width 1040 height 43
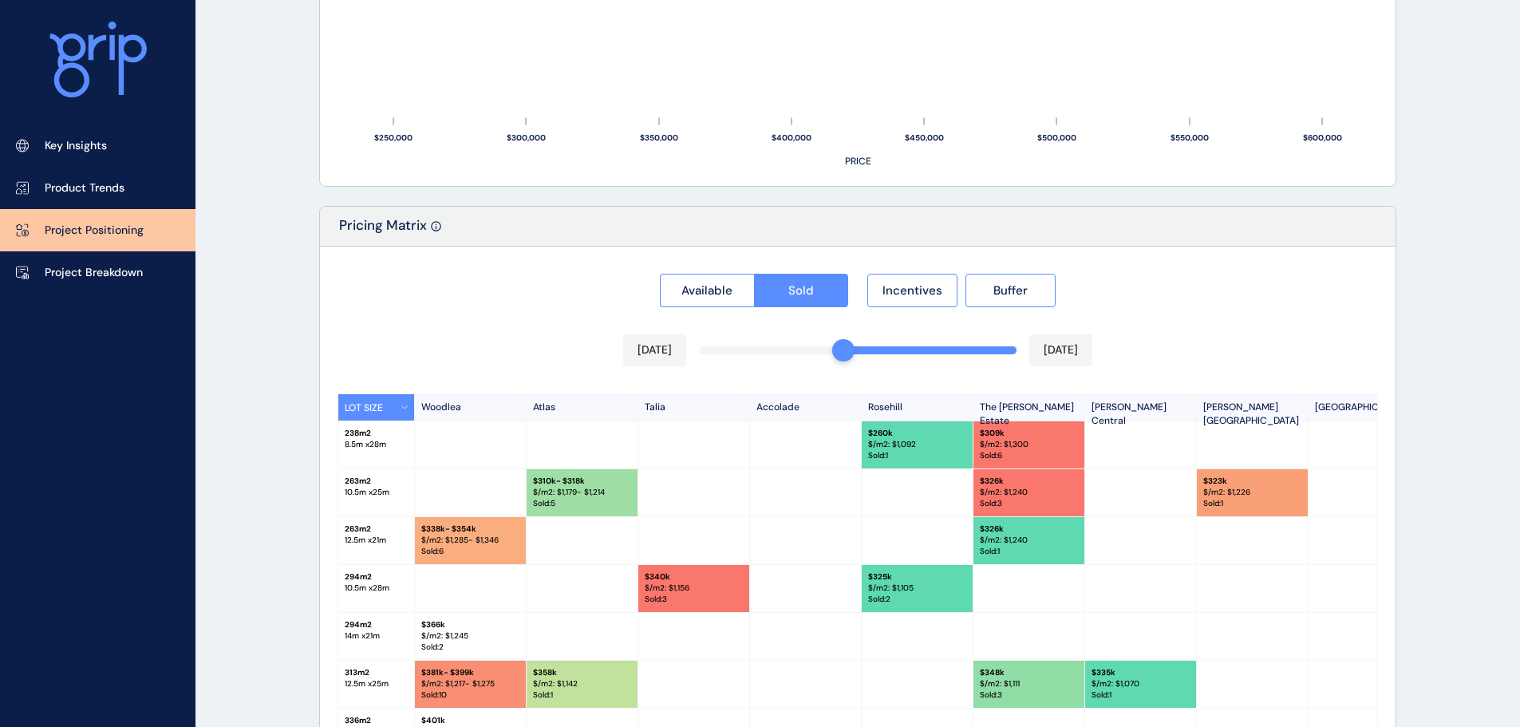
scroll to position [1482, 0]
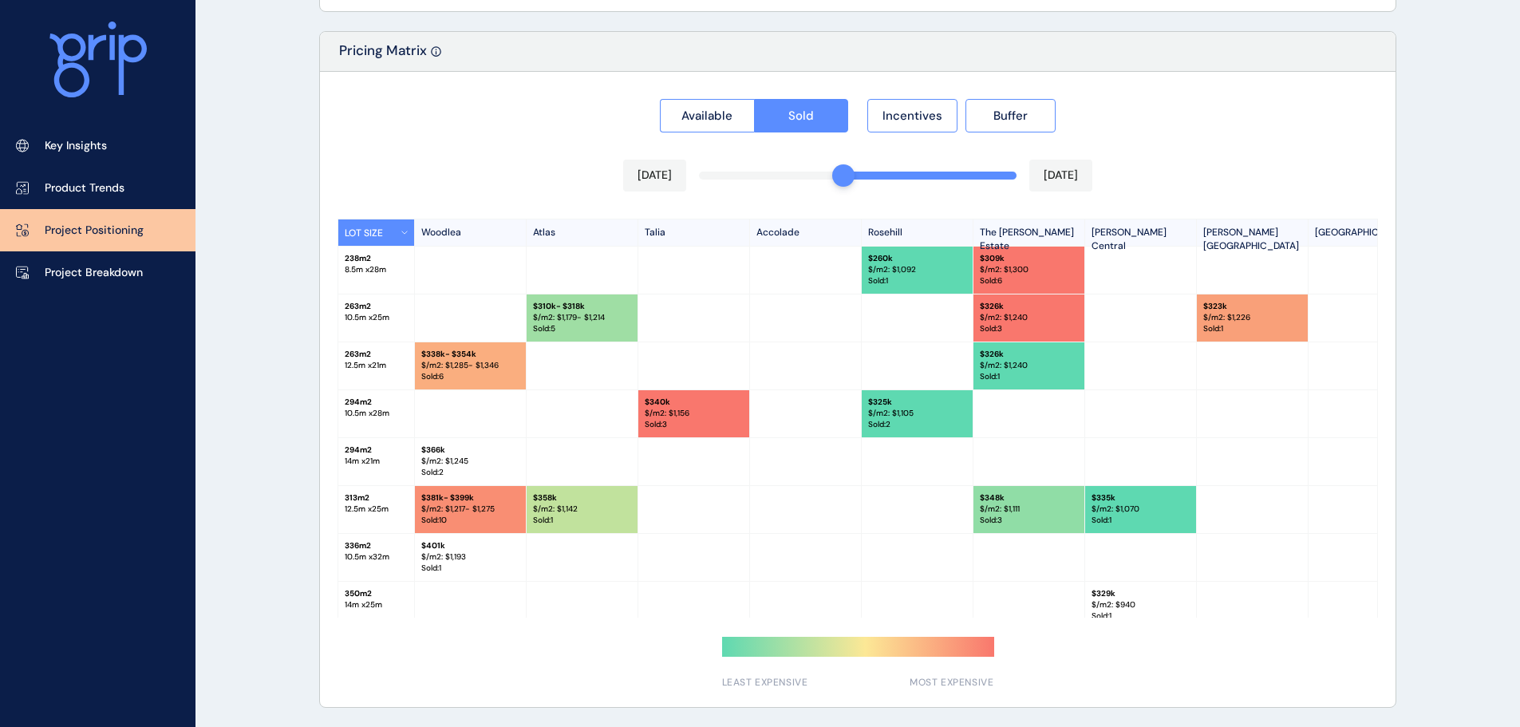
click at [1010, 227] on p "The [PERSON_NAME] Estate" at bounding box center [1029, 232] width 112 height 26
copy p "The [PERSON_NAME] Estate"
drag, startPoint x: 477, startPoint y: 249, endPoint x: 431, endPoint y: 231, distance: 49.8
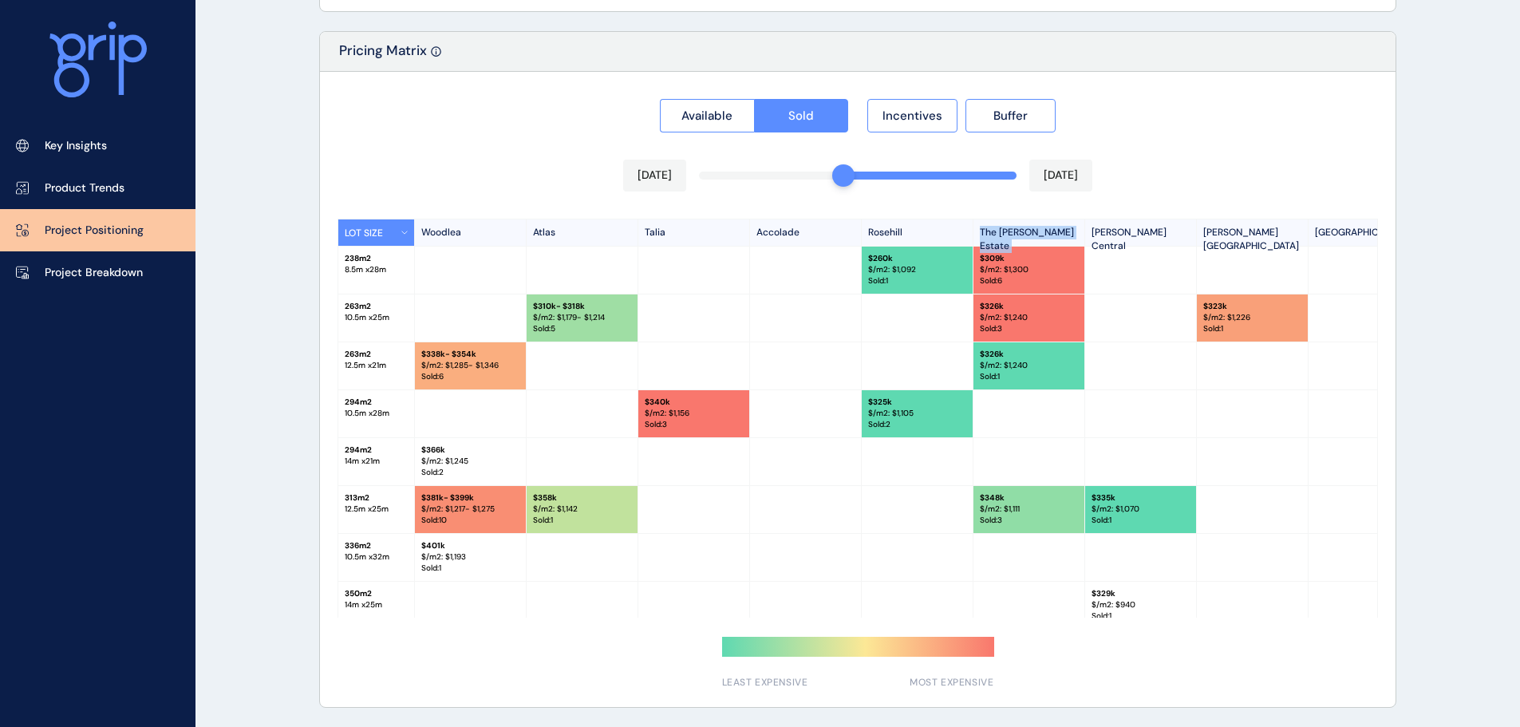
click at [477, 249] on div at bounding box center [471, 270] width 112 height 47
click at [431, 231] on p "Woodlea" at bounding box center [471, 232] width 112 height 26
click at [551, 222] on p "Atlas" at bounding box center [583, 232] width 112 height 26
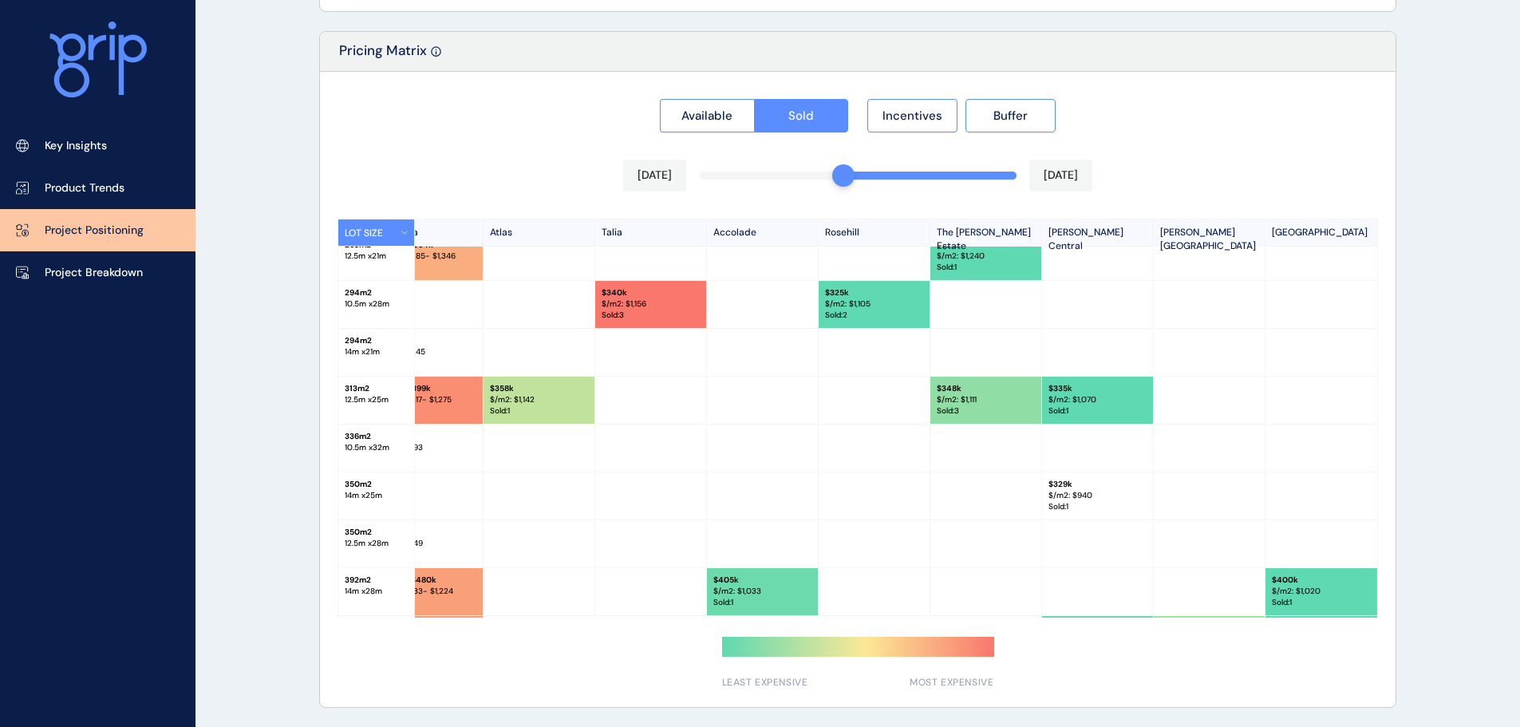
scroll to position [0, 48]
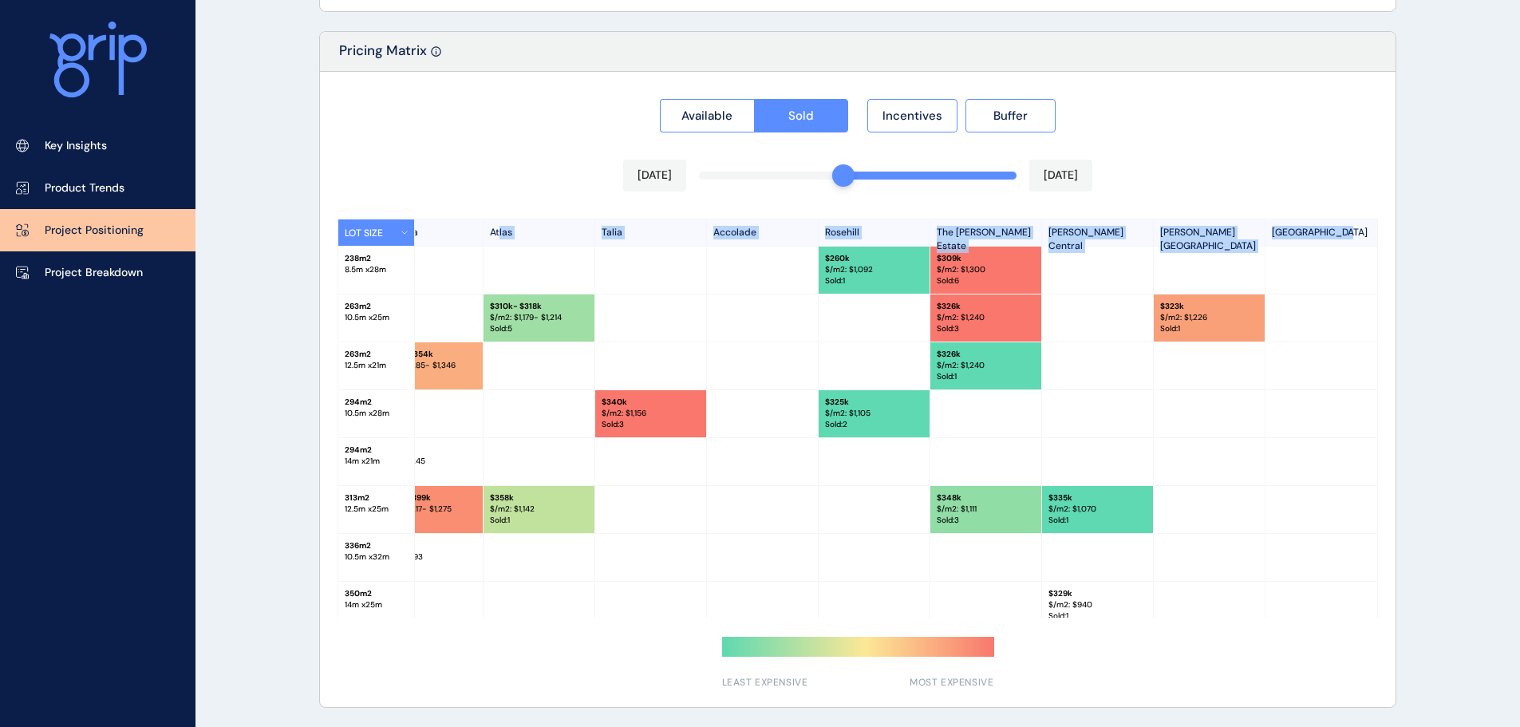
drag, startPoint x: 494, startPoint y: 230, endPoint x: 1352, endPoint y: 230, distance: 858.5
click at [1352, 230] on div "LOT SIZE Woodlea Atlas Talia Accolade [GEOGRAPHIC_DATA] The [PERSON_NAME][GEOGR…" at bounding box center [836, 232] width 1082 height 27
copy div "las Talia Accolade [GEOGRAPHIC_DATA] The [PERSON_NAME][GEOGRAPHIC_DATA] [PERSON…"
drag, startPoint x: 491, startPoint y: 157, endPoint x: 504, endPoint y: 154, distance: 13.9
click at [491, 157] on div "Available Sold Incentives Buffer [DATE] [DATE] LOT SIZE Woodlea Atlas Talia Acc…" at bounding box center [858, 389] width 1076 height 635
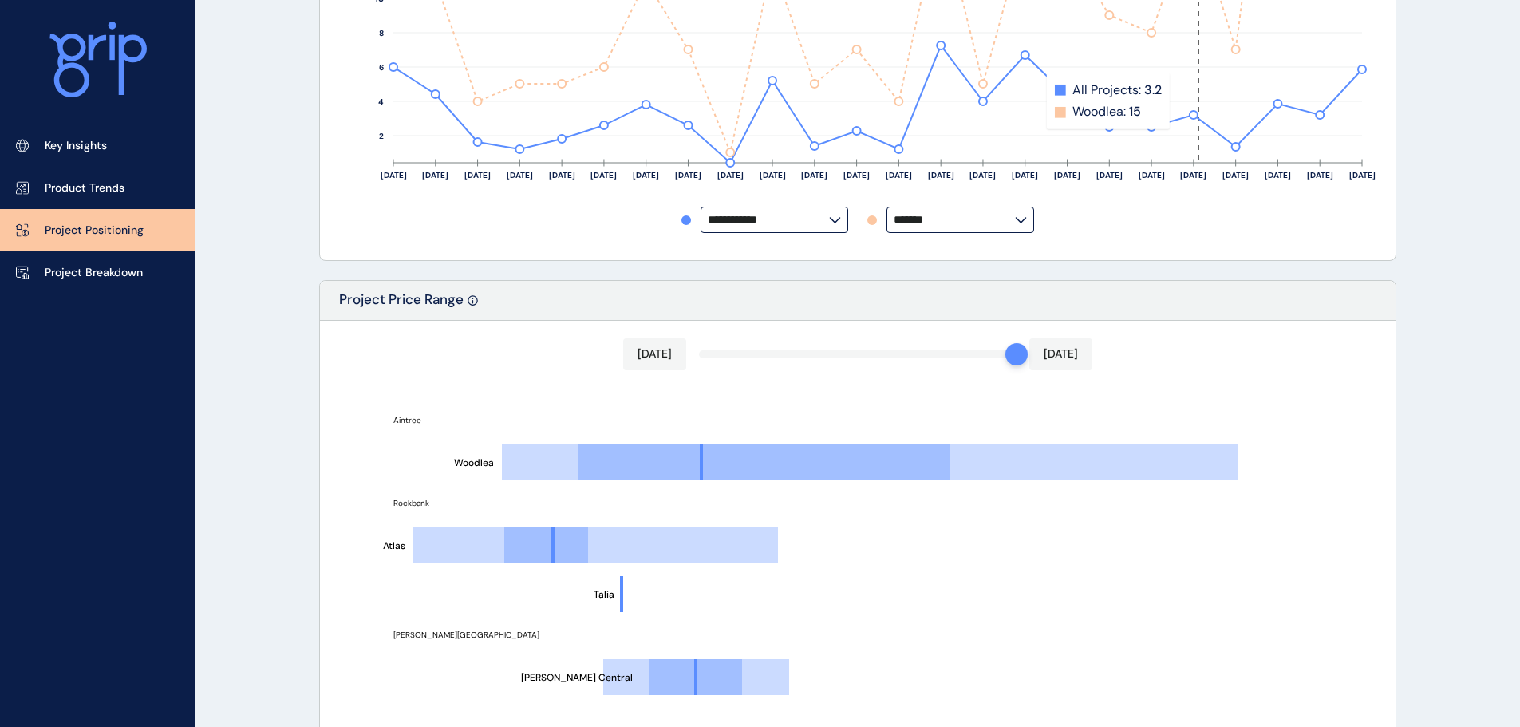
scroll to position [924, 0]
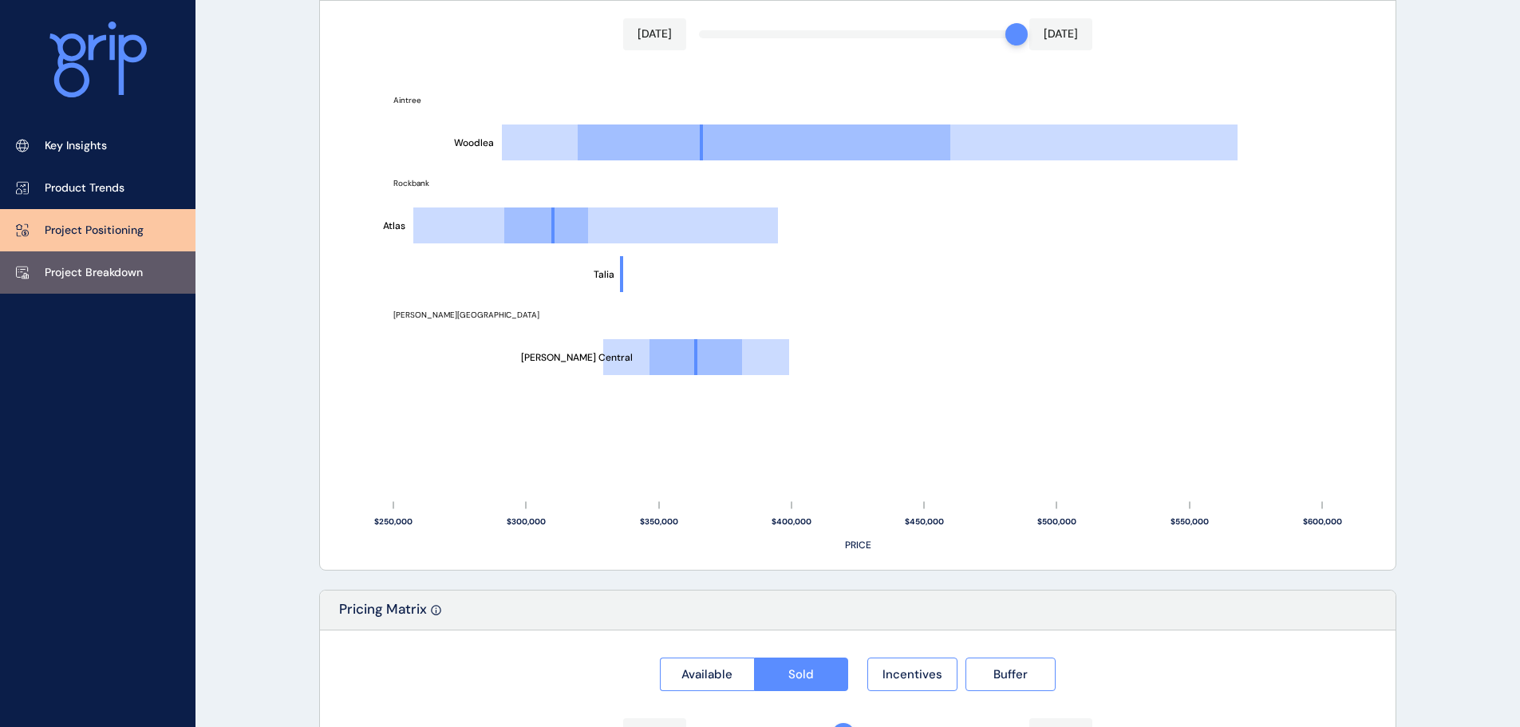
click at [138, 256] on link "Project Breakdown" at bounding box center [97, 272] width 195 height 42
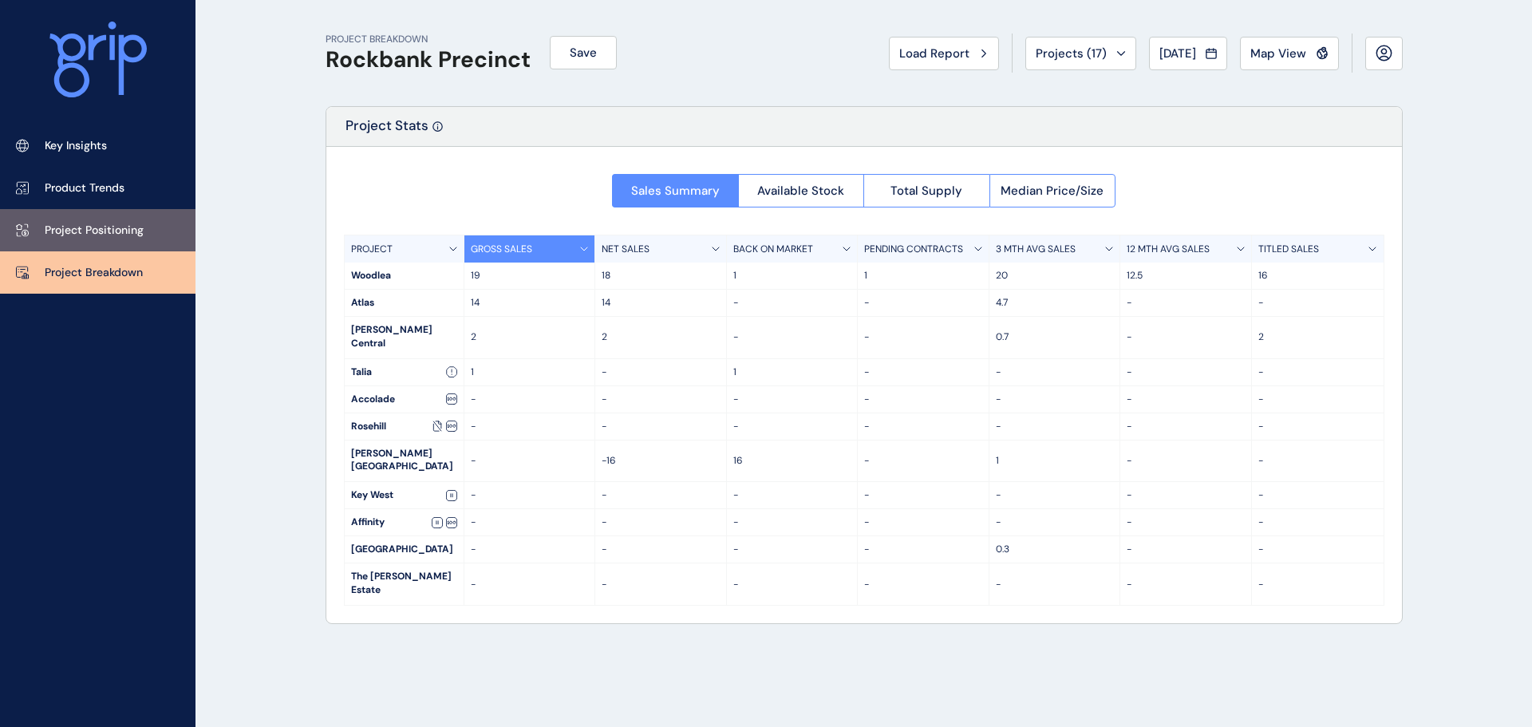
click at [128, 209] on link "Project Positioning" at bounding box center [97, 230] width 195 height 42
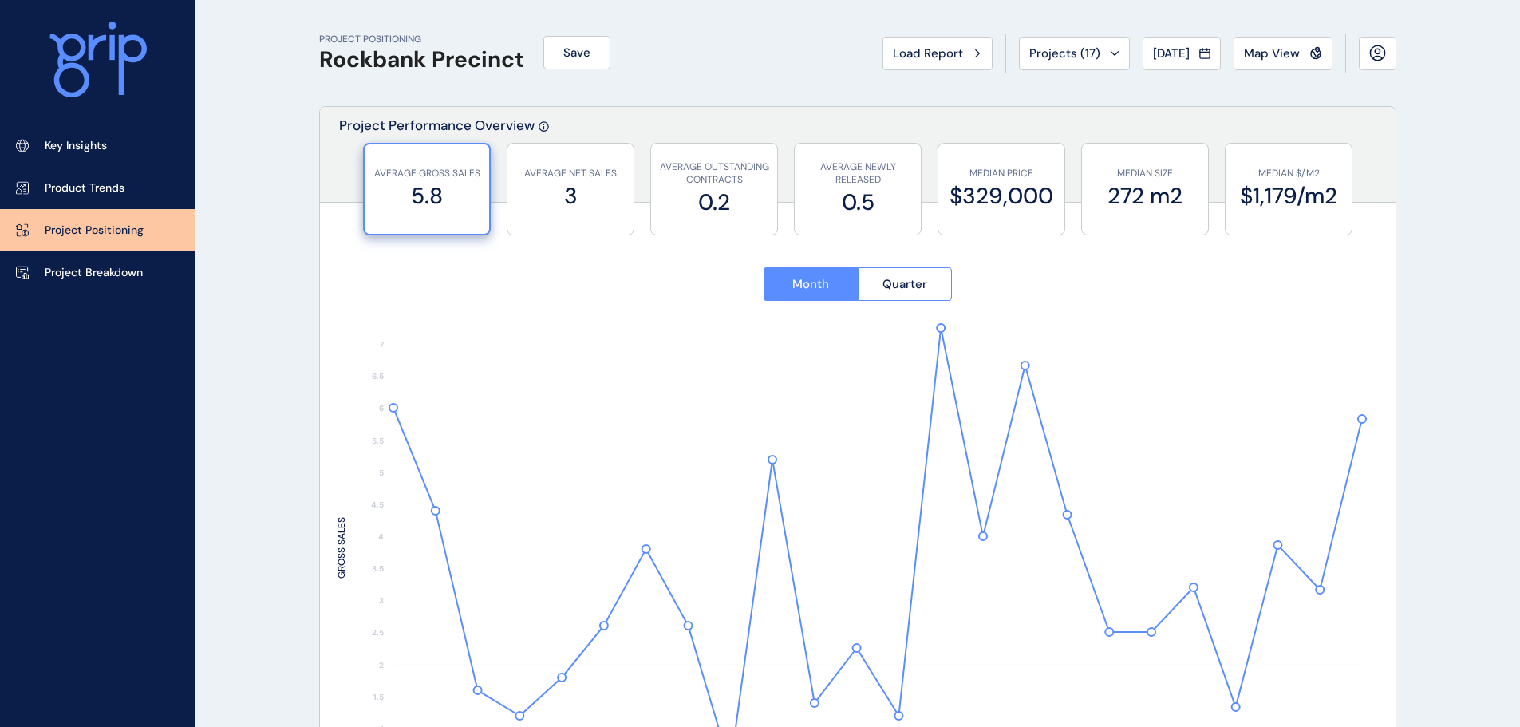
type input "*******"
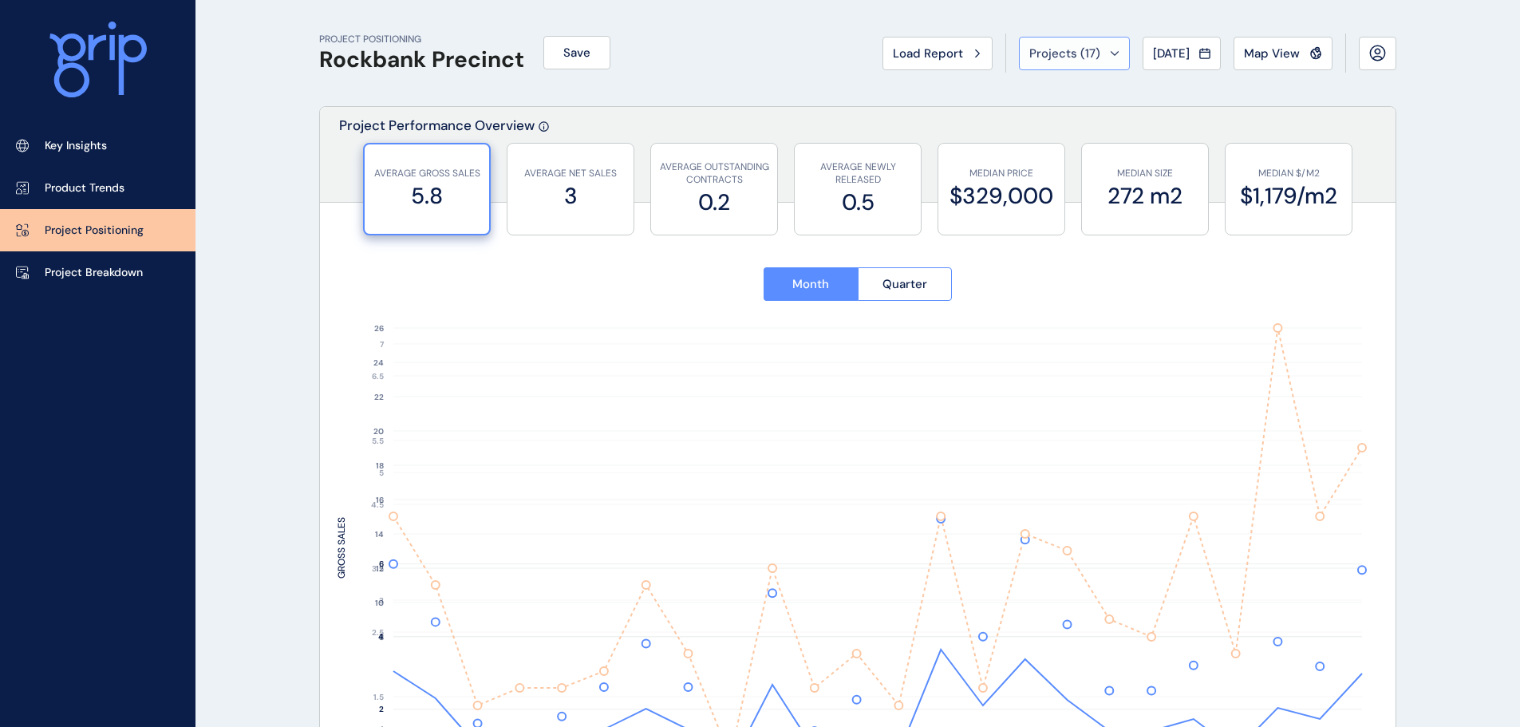
click at [1069, 53] on span "Projects ( 17 )" at bounding box center [1064, 53] width 71 height 16
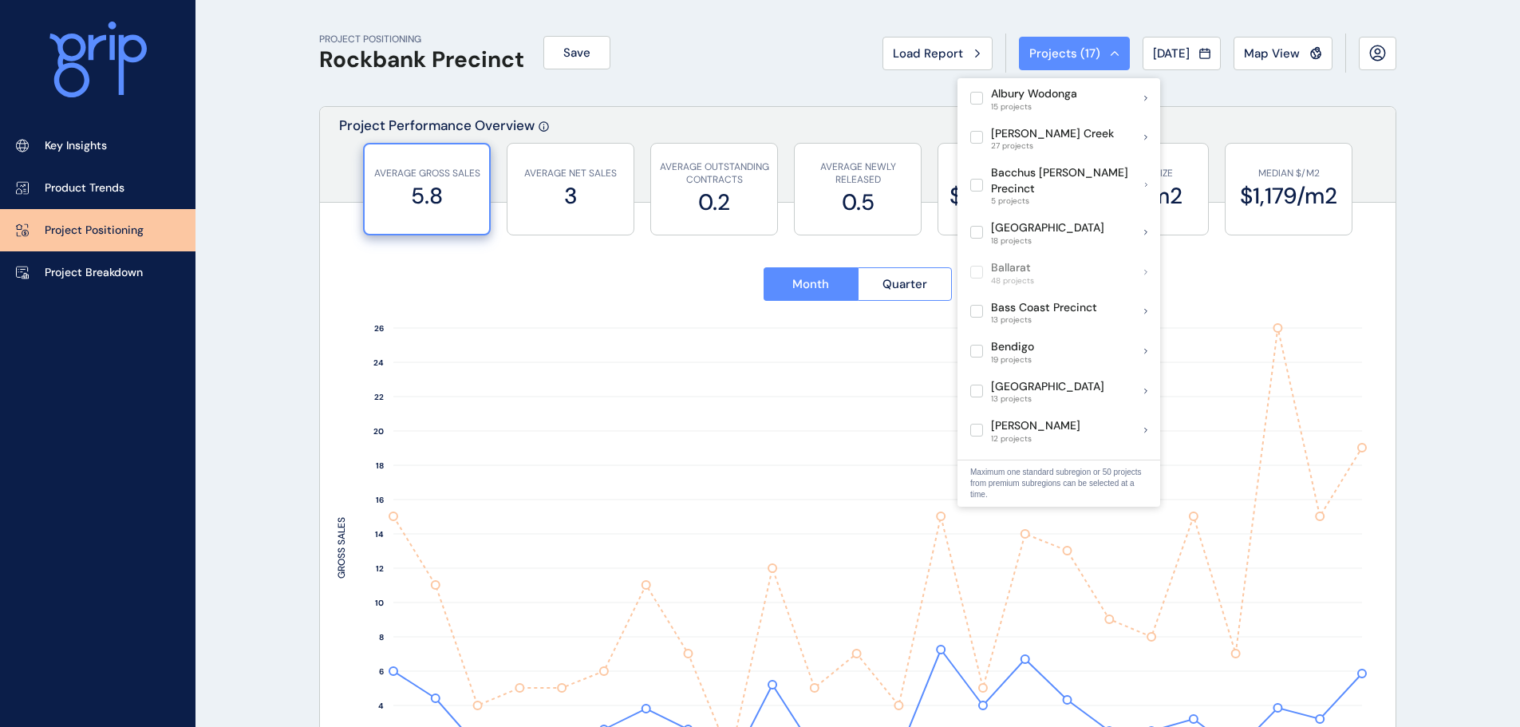
click at [1257, 83] on div "PROJECT POSITIONING Rockbank Precinct Save Load Report Projects ( 17 ) [DATE] 2…" at bounding box center [857, 53] width 1077 height 106
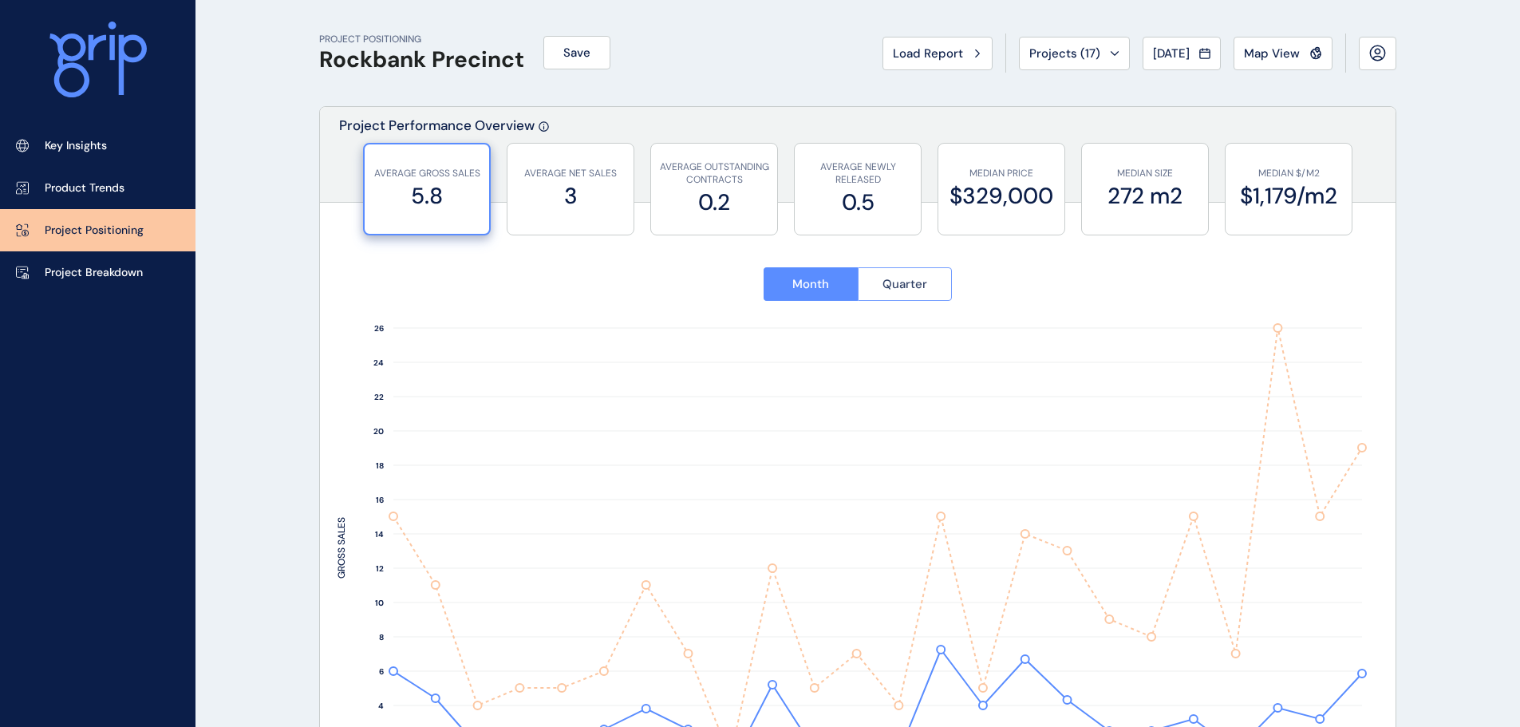
click at [870, 285] on button "Quarter" at bounding box center [905, 284] width 95 height 34
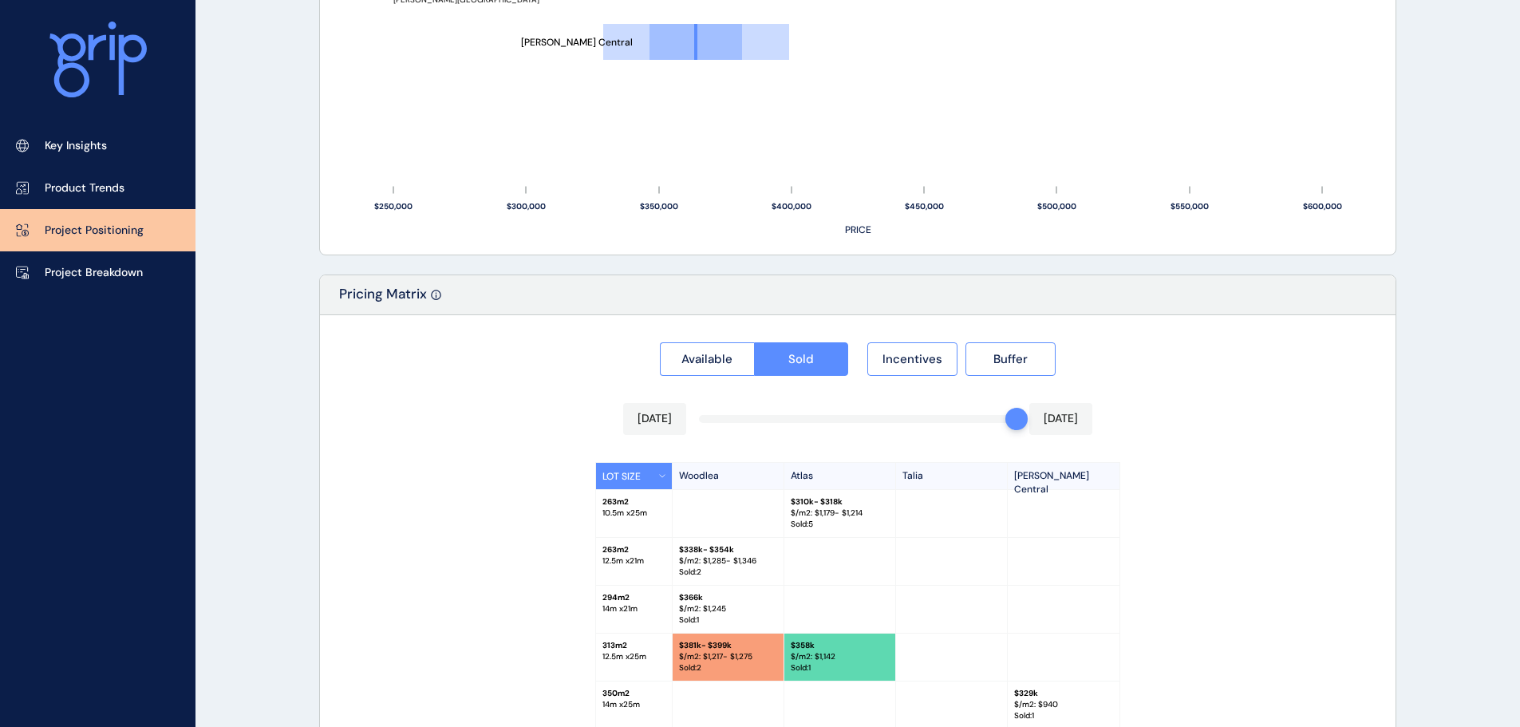
scroll to position [1399, 0]
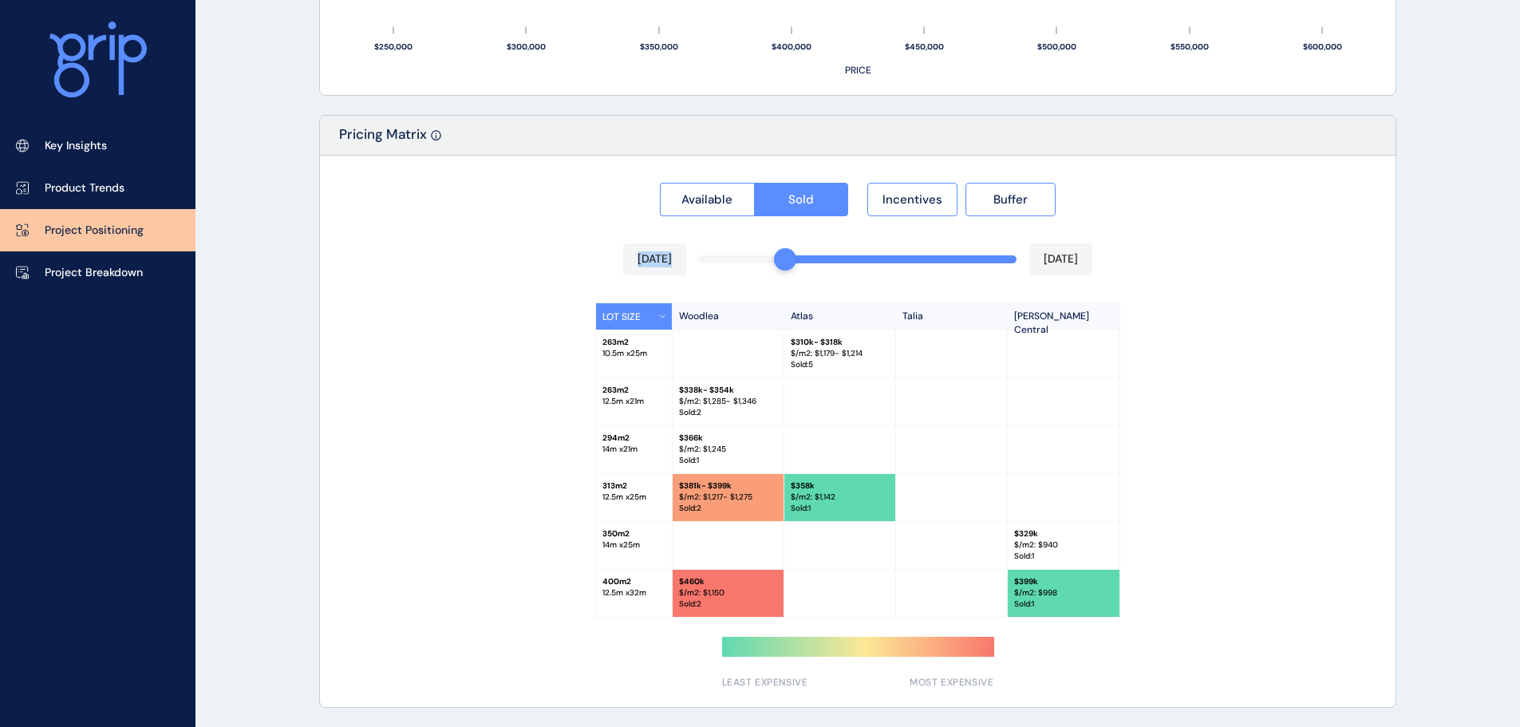
drag, startPoint x: 993, startPoint y: 262, endPoint x: 775, endPoint y: 251, distance: 218.1
click at [775, 251] on div "Available Sold Incentives Buffer [DATE] [DATE] LOT SIZE Woodlea Atlas [PERSON_N…" at bounding box center [858, 431] width 1076 height 551
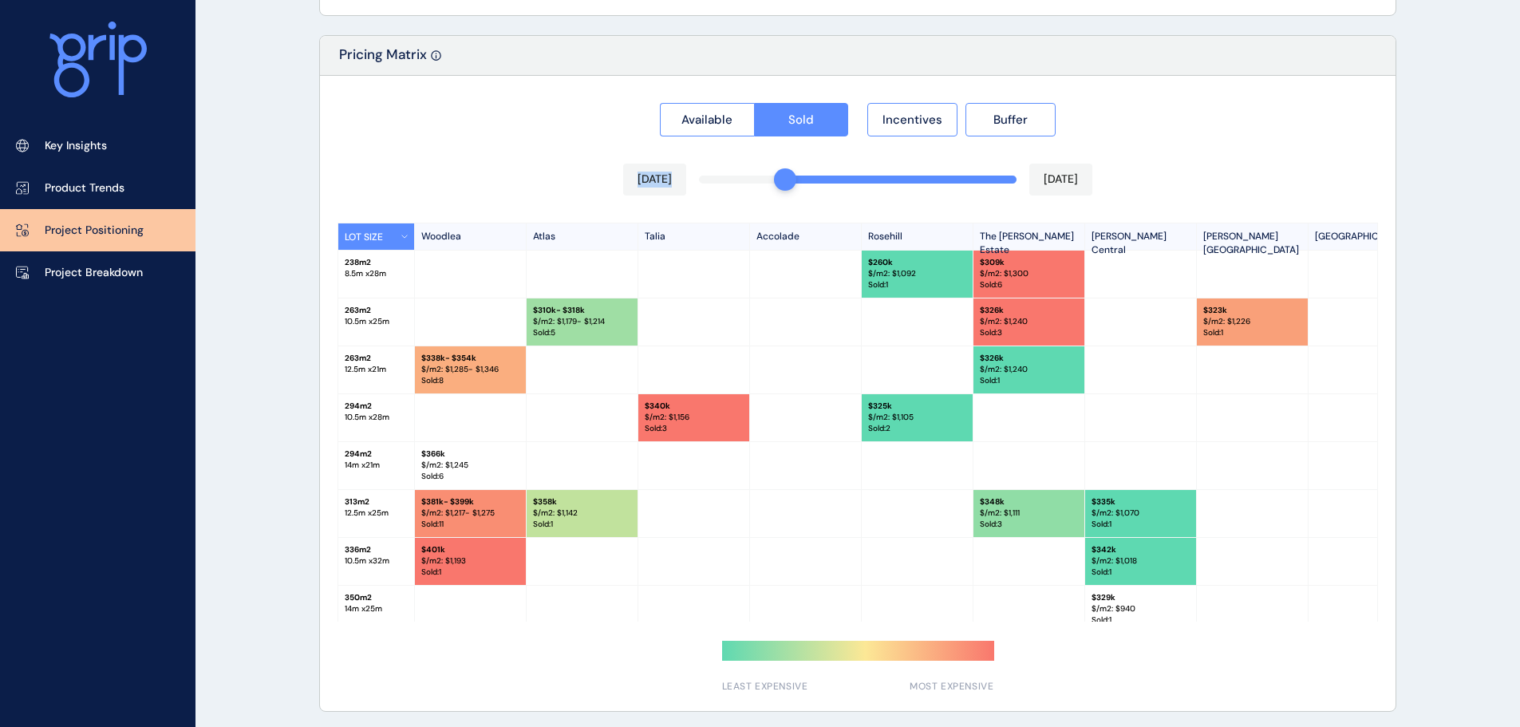
scroll to position [1239, 0]
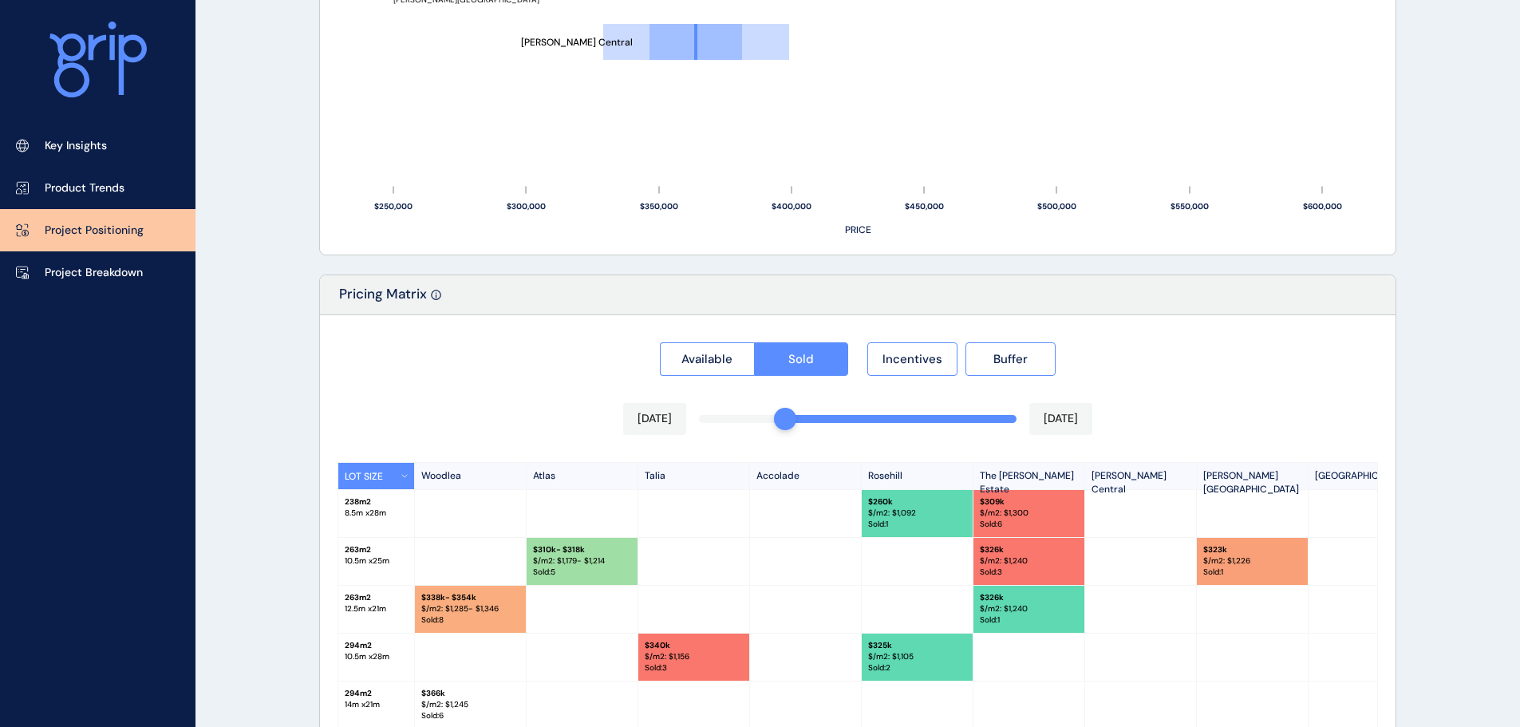
click at [584, 572] on p "Sold : 5" at bounding box center [582, 571] width 98 height 11
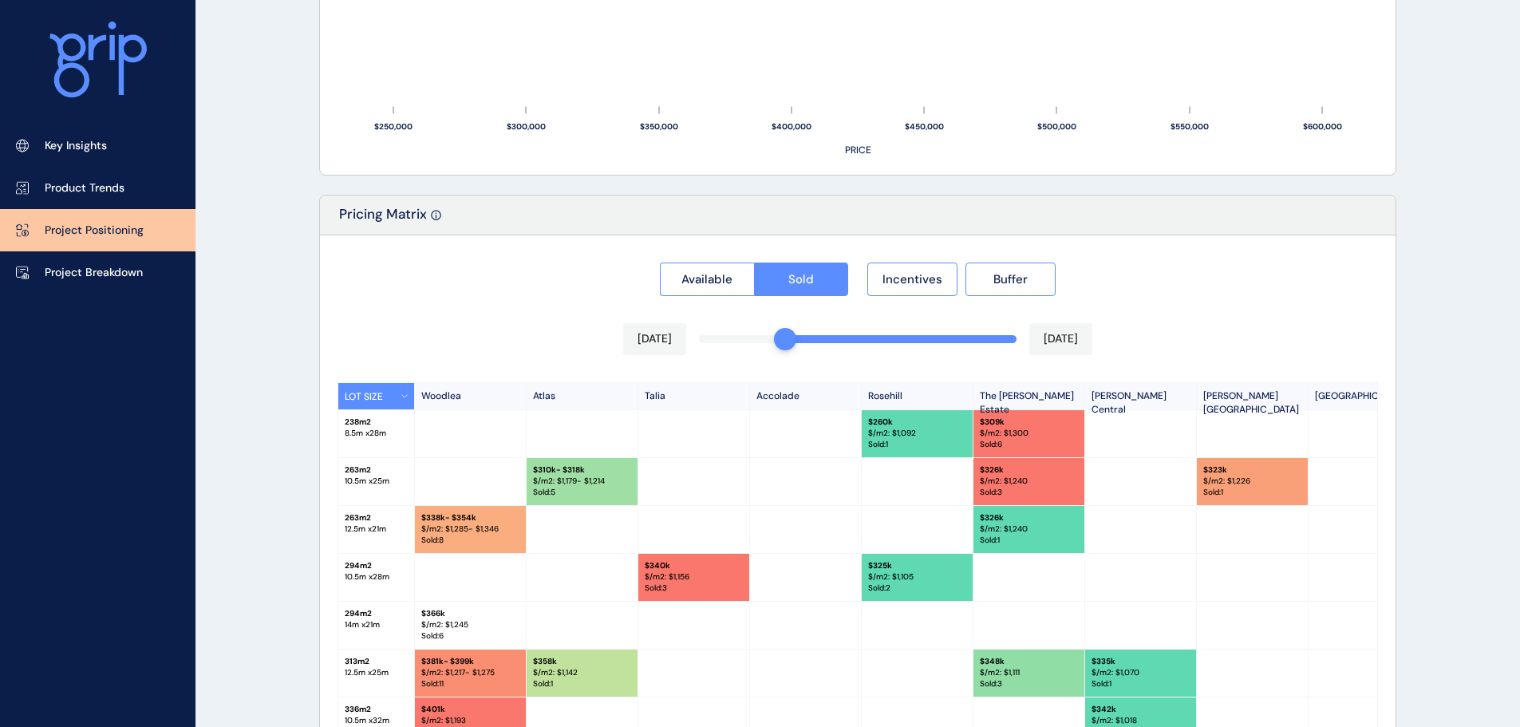
scroll to position [1399, 0]
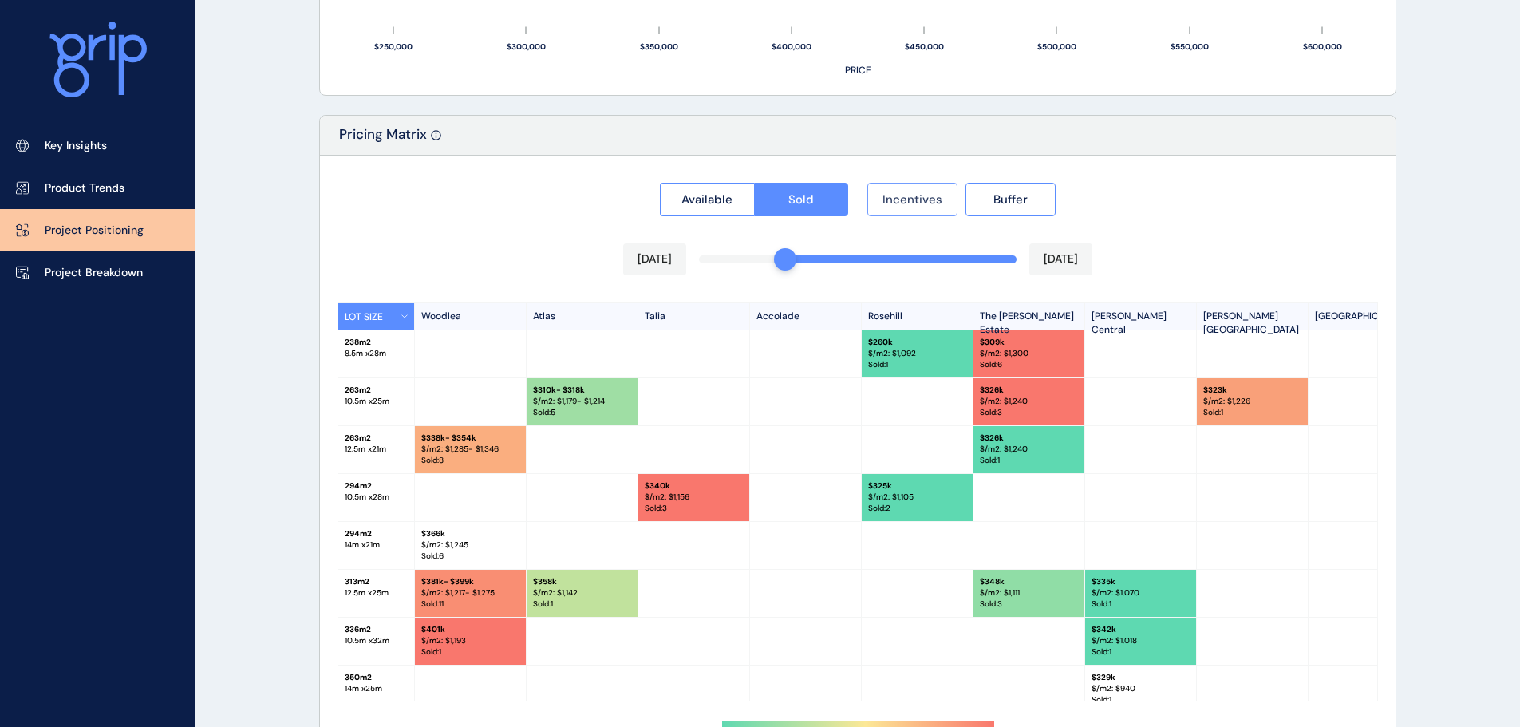
click at [903, 202] on span "Incentives" at bounding box center [912, 199] width 60 height 16
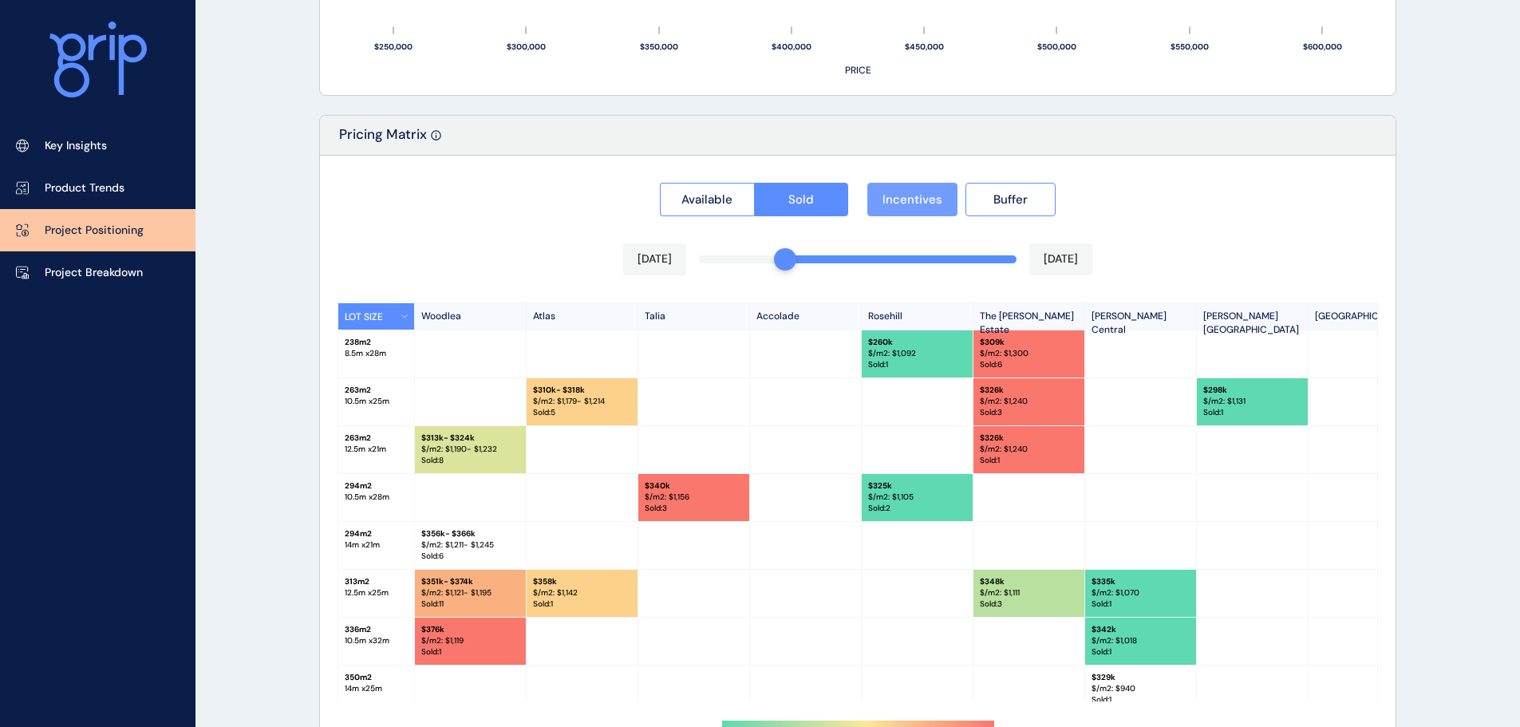
click at [904, 202] on span "Incentives" at bounding box center [912, 199] width 60 height 16
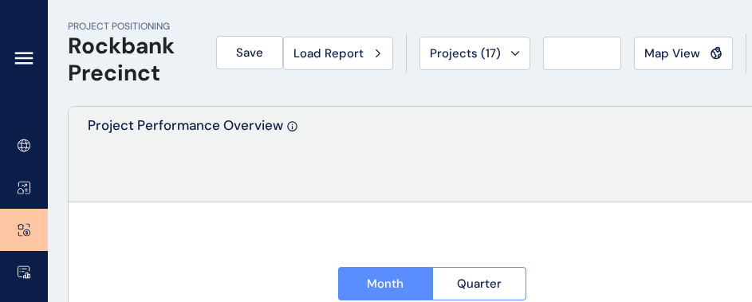
type input "*******"
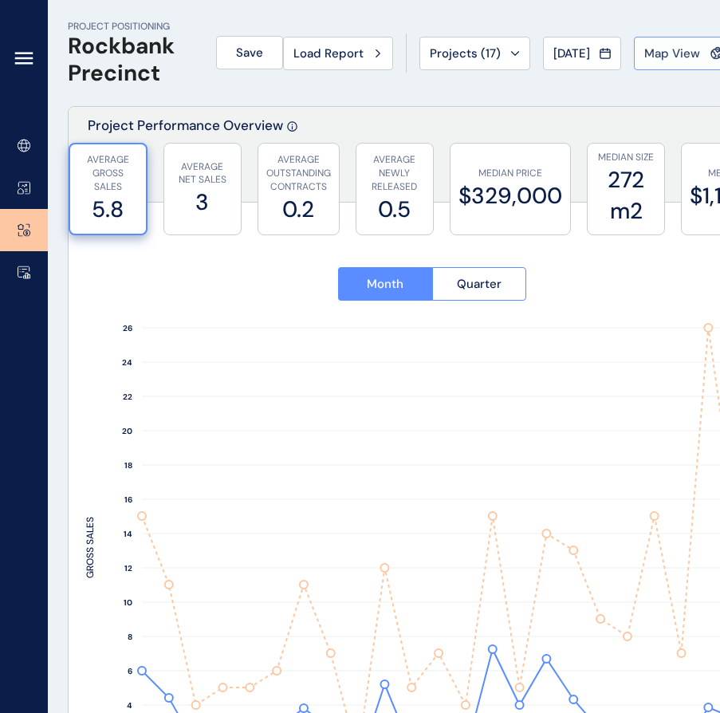
click at [665, 51] on span "Map View" at bounding box center [673, 53] width 56 height 16
